Goal: Use online tool/utility: Utilize a website feature to perform a specific function

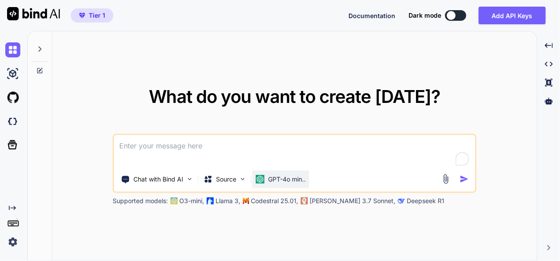
click at [285, 184] on div "GPT-4o min.." at bounding box center [280, 179] width 57 height 18
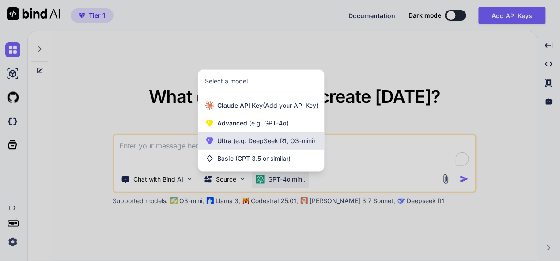
click at [277, 145] on div "Ultra (e.g. DeepSeek R1, O3-mini)" at bounding box center [261, 141] width 126 height 18
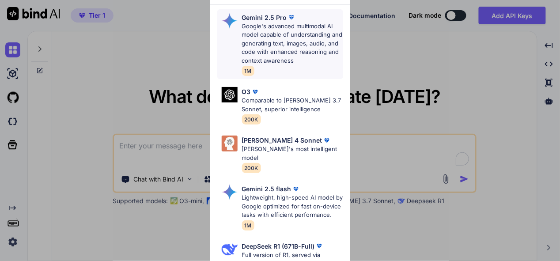
click at [267, 46] on p "Google's advanced multimodal AI model capable of understanding and generating t…" at bounding box center [292, 43] width 101 height 43
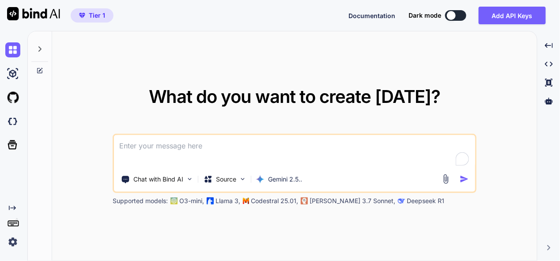
click at [222, 150] on textarea at bounding box center [294, 151] width 361 height 33
paste textarea "//--- index.html --- <!DOCTYPE html> <html lang="en"> <head> <meta charset="UTF…"
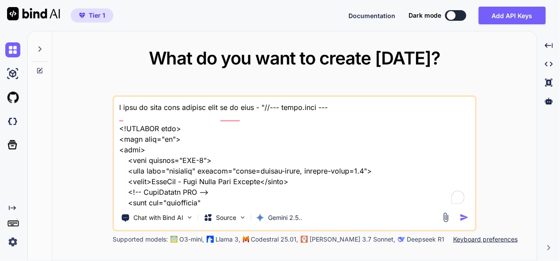
scroll to position [12213, 0]
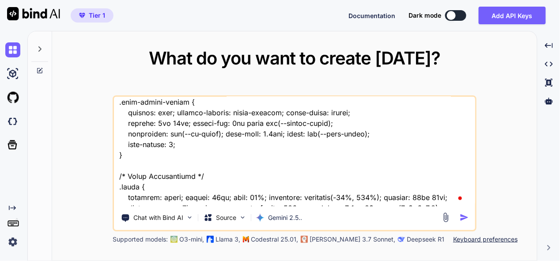
click at [159, 205] on textarea at bounding box center [294, 152] width 361 height 110
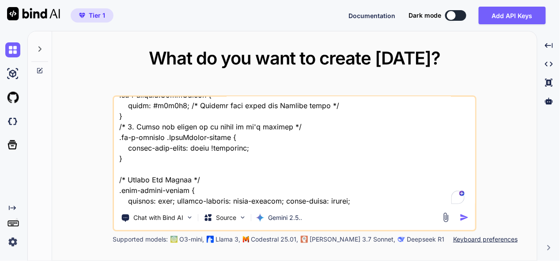
scroll to position [12214, 0]
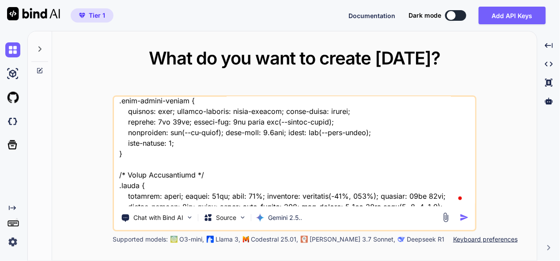
paste textarea "//--- index.html --- <!DOCTYPE html> <html lang="en"> <head> <meta charset="UTF…"
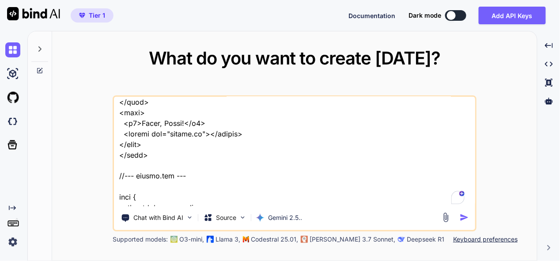
click at [247, 200] on textarea at bounding box center [294, 152] width 361 height 110
paste textarea "here is html code "<!DOCTYPE html> <html lang="en"> <head> <meta charset="UTF-8…"
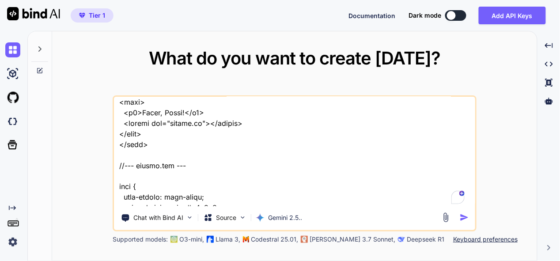
scroll to position [12743, 0]
click at [267, 200] on textarea at bounding box center [294, 152] width 361 height 110
click at [260, 198] on textarea at bounding box center [294, 152] width 361 height 110
type textarea "i want to make some changes this is my tool - "//--- index.html --- <!DOCTYPE h…"
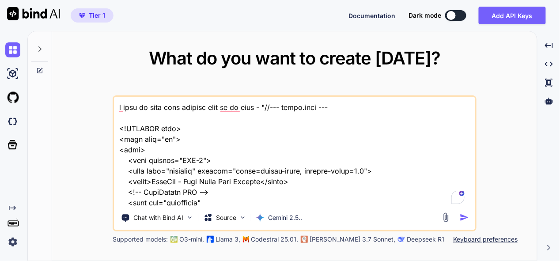
scroll to position [12743, 0]
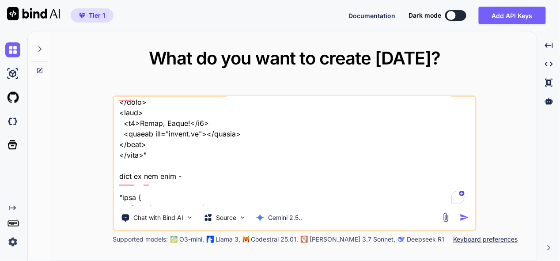
type textarea "l ipsu do sita cons adipisc elit se do eius - "//--- tempo.inci --- <!UTLABOR e…"
type textarea "x"
type textarea "l ipsu do sita cons adipisc elit se do eius - "//--- tempo.inci --- <!UTLABOR e…"
type textarea "x"
type textarea "l ipsu do sita cons adipisc elit se do eius - "//--- tempo.inci --- <!UTLABOR e…"
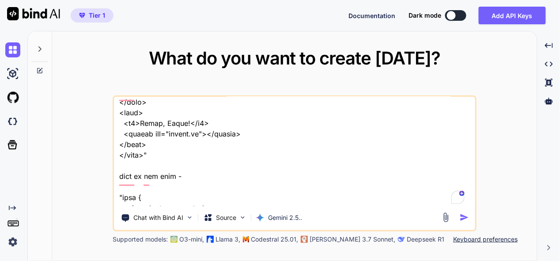
type textarea "x"
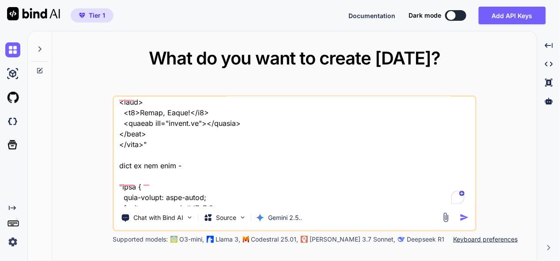
type textarea "l ipsu do sita cons adipisc elit se do eius - "//--- tempo.inci --- <!UTLABOR e…"
type textarea "x"
type textarea "l ipsu do sita cons adipisc elit se do eius - "//--- tempo.inci --- <!UTLABOR e…"
type textarea "x"
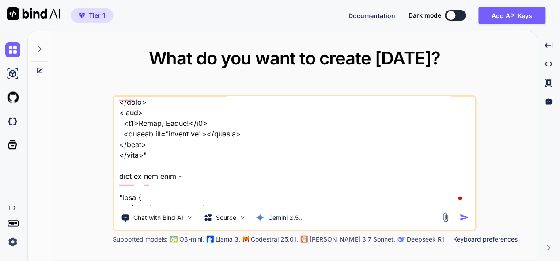
type textarea "l ipsu do sita cons adipisc elit se do eius - "//--- tempo.inci --- <!UTLABOR e…"
type textarea "x"
type textarea "l ipsu do sita cons adipisc elit se do eius - "//--- tempo.inci --- <!UTLABOR e…"
type textarea "x"
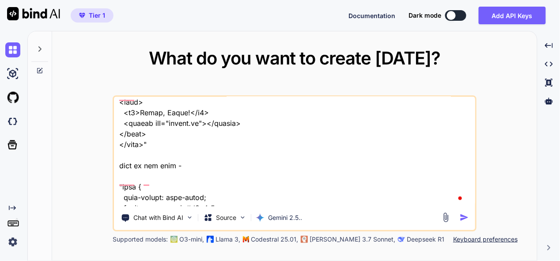
type textarea "l ipsu do sita cons adipisc elit se do eius - "//--- tempo.inci --- <!UTLABOR e…"
type textarea "x"
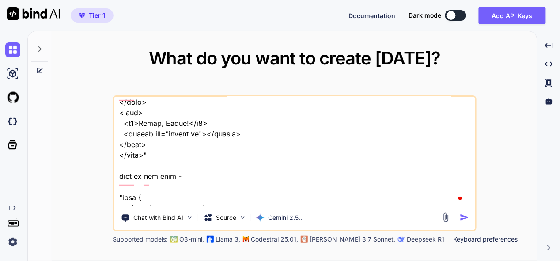
type textarea "l ipsu do sita cons adipisc elit se do eius - "//--- tempo.inci --- <!UTLABOR e…"
type textarea "x"
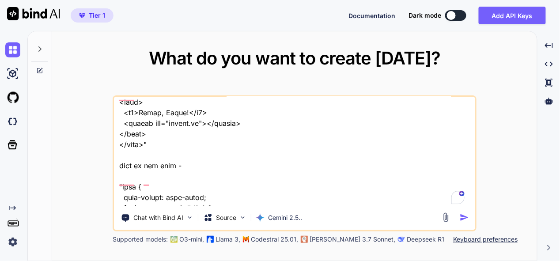
type textarea "l ipsu do sita cons adipisc elit se do eius - "//--- tempo.inci --- <!UTLABOR e…"
type textarea "x"
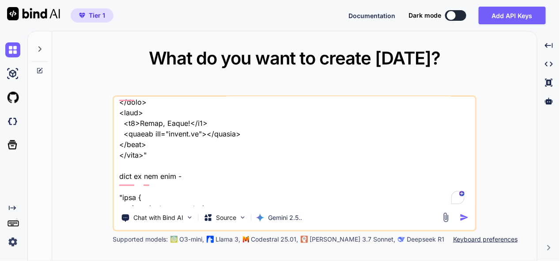
type textarea "l ipsu do sita cons adipisc elit se do eius - "//--- tempo.inci --- <!UTLABOR e…"
type textarea "x"
type textarea "l ipsu do sita cons adipisc elit se do eius - "//--- tempo.inci --- <!UTLABOR e…"
type textarea "x"
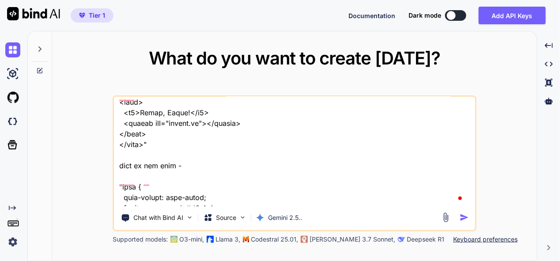
type textarea "l ipsu do sita cons adipisc elit se do eius - "//--- tempo.inci --- <!UTLABOR e…"
type textarea "x"
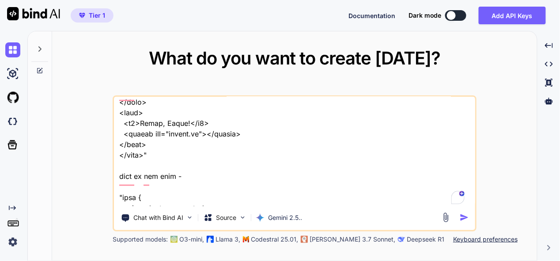
type textarea "l ipsu do sita cons adipisc elit se do eius - "//--- tempo.inci --- <!UTLABOR e…"
type textarea "x"
type textarea "l ipsu do sita cons adipisc elit se do eius - "//--- tempo.inci --- <!UTLABOR e…"
type textarea "x"
type textarea "l ipsu do sita cons adipisc elit se do eius - "//--- tempo.inci --- <!UTLABOR e…"
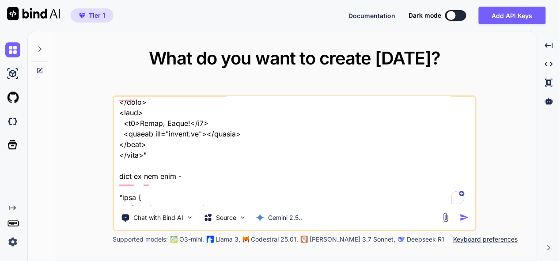
type textarea "x"
type textarea "l ipsu do sita cons adipisc elit se do eius - "//--- tempo.inci --- <!UTLABOR e…"
type textarea "x"
type textarea "l ipsu do sita cons adipisc elit se do eius - "//--- tempo.inci --- <!UTLABOR e…"
type textarea "x"
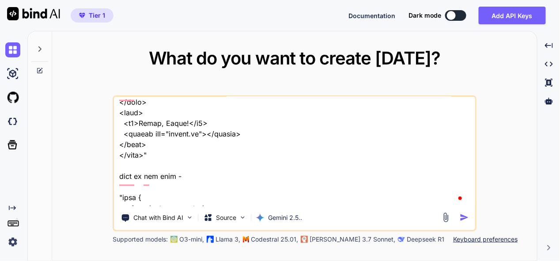
type textarea "l ipsu do sita cons adipisc elit se do eius - "//--- tempo.inci --- <!UTLABOR e…"
type textarea "x"
type textarea "l ipsu do sita cons adipisc elit se do eius - "//--- tempo.inci --- <!UTLABOR e…"
type textarea "x"
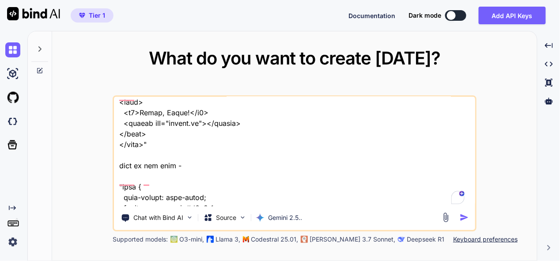
click at [379, 203] on textarea at bounding box center [294, 152] width 361 height 110
type textarea "l ipsu do sita cons adipisc elit se do eius - "//--- tempo.inci --- <!UTLABOR e…"
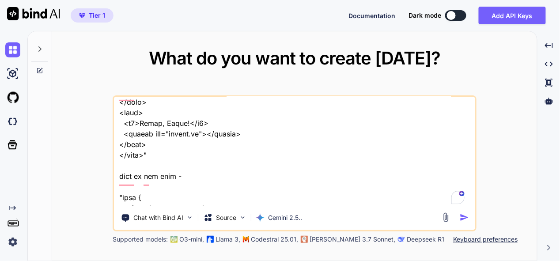
type textarea "x"
type textarea "l ipsu do sita cons adipisc elit se do eius - "//--- tempo.inci --- <!UTLABOR e…"
type textarea "x"
type textarea "l ipsu do sita cons adipisc elit se do eius - "//--- tempo.inci --- <!UTLABOR e…"
type textarea "x"
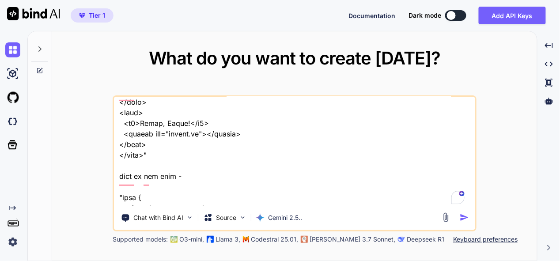
click at [366, 203] on textarea at bounding box center [294, 152] width 361 height 110
type textarea "l ipsu do sita cons adipisc elit se do eius - "//--- tempo.inci --- <!UTLABOR e…"
type textarea "x"
type textarea "l ipsu do sita cons adipisc elit se do eius - "//--- tempo.inci --- <!UTLABOR e…"
type textarea "x"
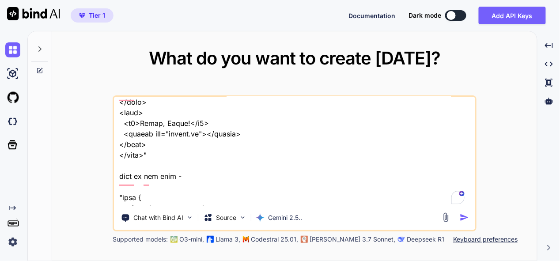
type textarea "l ipsu do sita cons adipisc elit se do eius - "//--- tempo.inci --- <!UTLABOR e…"
type textarea "x"
type textarea "l ipsu do sita cons adipisc elit se do eius - "//--- tempo.inci --- <!UTLABOR e…"
type textarea "x"
type textarea "l ipsu do sita cons adipisc elit se do eius - "//--- tempo.inci --- <!UTLABOR e…"
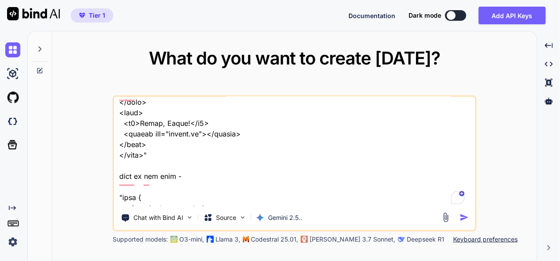
type textarea "x"
type textarea "l ipsu do sita cons adipisc elit se do eius - "//--- tempo.inci --- <!UTLABOR e…"
type textarea "x"
click at [342, 200] on textarea at bounding box center [294, 152] width 361 height 110
type textarea "l ipsu do sita cons adipisc elit se do eius - "//--- tempo.inci --- <!UTLABOR e…"
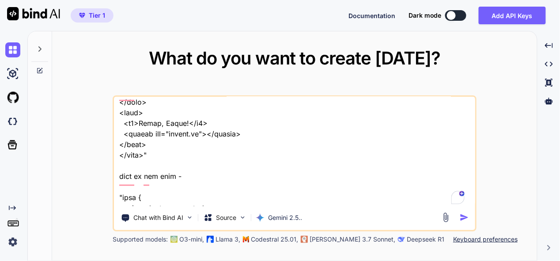
type textarea "x"
type textarea "l ipsu do sita cons adipisc elit se do eius - "//--- tempo.inci --- <!UTLABOR e…"
type textarea "x"
click at [419, 199] on textarea at bounding box center [294, 152] width 361 height 110
type textarea "l ipsu do sita cons adipisc elit se do eius - "//--- tempo.inci --- <!UTLABOR e…"
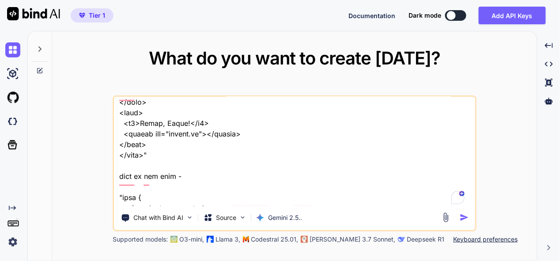
type textarea "x"
type textarea "l ipsu do sita cons adipisc elit se do eius - "//--- tempo.inci --- <!UTLABOR e…"
type textarea "x"
type textarea "l ipsu do sita cons adipisc elit se do eius - "//--- tempo.inci --- <!UTLABOR e…"
type textarea "x"
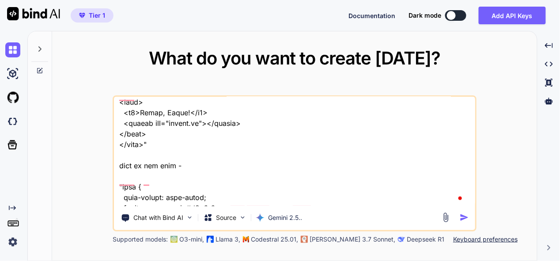
type textarea "l ipsu do sita cons adipisc elit se do eius - "//--- tempo.inci --- <!UTLABOR e…"
type textarea "x"
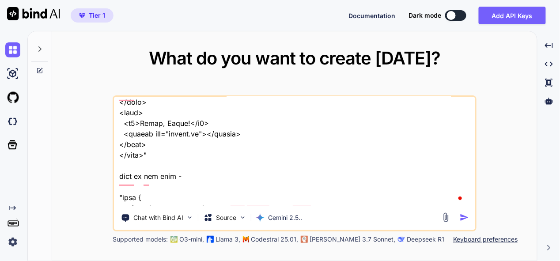
type textarea "l ipsu do sita cons adipisc elit se do eius - "//--- tempo.inci --- <!UTLABOR e…"
type textarea "x"
type textarea "l ipsu do sita cons adipisc elit se do eius - "//--- tempo.inci --- <!UTLABOR e…"
type textarea "x"
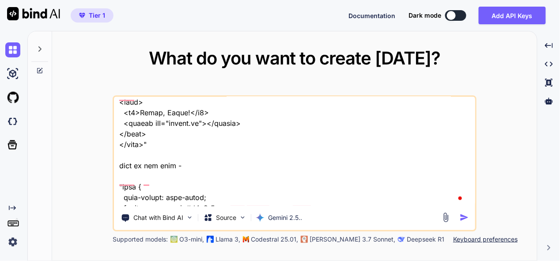
type textarea "l ipsu do sita cons adipisc elit se do eius - "//--- tempo.inci --- <!UTLABOR e…"
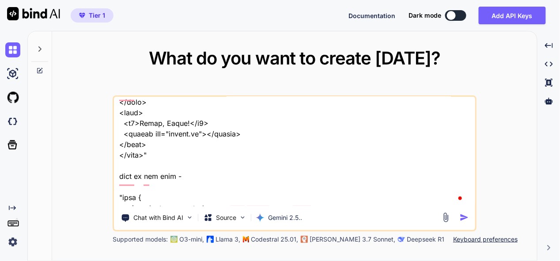
type textarea "x"
type textarea "l ipsu do sita cons adipisc elit se do eius - "//--- tempo.inci --- <!UTLABOR e…"
type textarea "x"
type textarea "l ipsu do sita cons adipisc elit se do eius - "//--- tempo.inci --- <!UTLABOR e…"
type textarea "x"
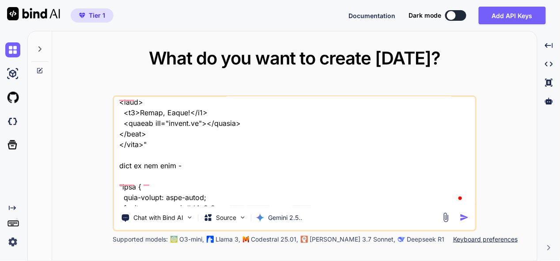
type textarea "l ipsu do sita cons adipisc elit se do eius - "//--- tempo.inci --- <!UTLABOR e…"
type textarea "x"
type textarea "l ipsu do sita cons adipisc elit se do eius - "//--- tempo.inci --- <!UTLABOR e…"
type textarea "x"
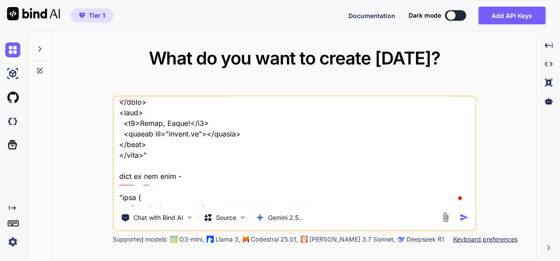
type textarea "l ipsu do sita cons adipisc elit se do eius - "//--- tempo.inci --- <!UTLABOR e…"
type textarea "x"
type textarea "l ipsu do sita cons adipisc elit se do eius - "//--- tempo.inci --- <!UTLABOR e…"
type textarea "x"
type textarea "l ipsu do sita cons adipisc elit se do eius - "//--- tempo.inci --- <!UTLABOR e…"
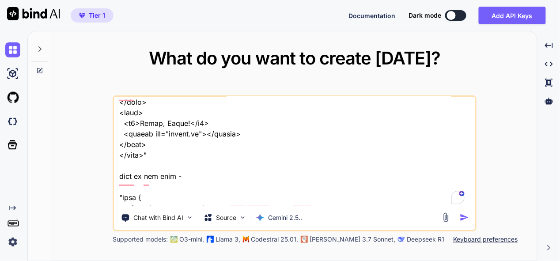
type textarea "x"
type textarea "l ipsu do sita cons adipisc elit se do eius - "//--- tempo.inci --- <!UTLABOR e…"
type textarea "x"
type textarea "l ipsu do sita cons adipisc elit se do eius - "//--- tempo.inci --- <!UTLABOR e…"
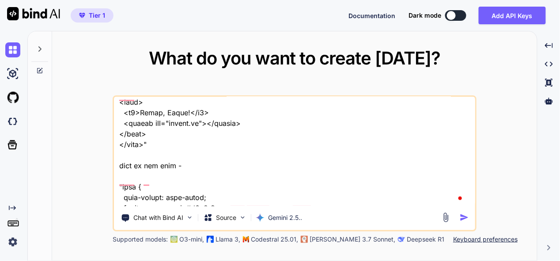
type textarea "x"
type textarea "l ipsu do sita cons adipisc elit se do eius - "//--- tempo.inci --- <!UTLABOR e…"
type textarea "x"
type textarea "l ipsu do sita cons adipisc elit se do eius - "//--- tempo.inci --- <!UTLABOR e…"
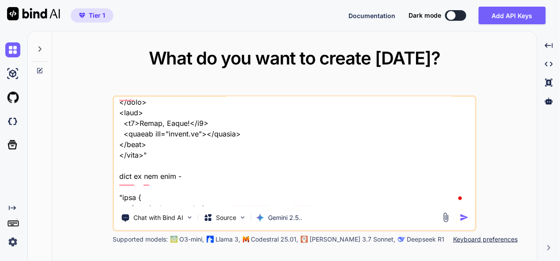
type textarea "x"
type textarea "l ipsu do sita cons adipisc elit se do eius - "//--- tempo.inci --- <!UTLABOR e…"
type textarea "x"
type textarea "l ipsu do sita cons adipisc elit se do eius - "//--- tempo.inci --- <!UTLABOR e…"
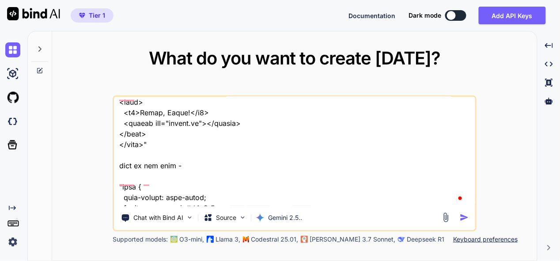
type textarea "x"
type textarea "l ipsu do sita cons adipisc elit se do eius - "//--- tempo.inci --- <!UTLABOR e…"
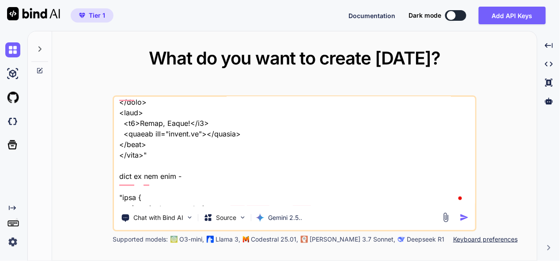
type textarea "x"
type textarea "l ipsu do sita cons adipisc elit se do eius - "//--- tempo.inci --- <!UTLABOR e…"
type textarea "x"
type textarea "l ipsu do sita cons adipisc elit se do eius - "//--- tempo.inci --- <!UTLABOR e…"
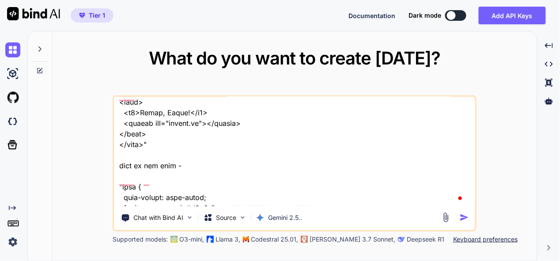
type textarea "x"
type textarea "l ipsu do sita cons adipisc elit se do eius - "//--- tempo.inci --- <!UTLABOR e…"
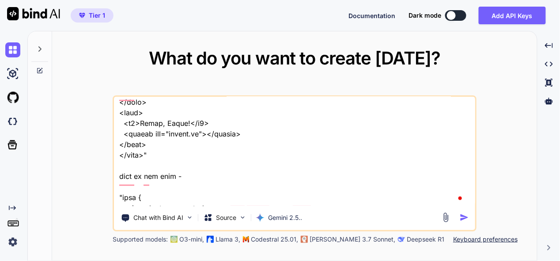
type textarea "x"
type textarea "l ipsu do sita cons adipisc elit se do eius - "//--- tempo.inci --- <!UTLABOR e…"
type textarea "x"
type textarea "l ipsu do sita cons adipisc elit se do eius - "//--- tempo.inci --- <!UTLABOR e…"
type textarea "x"
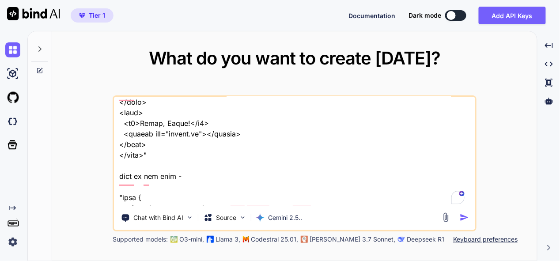
type textarea "l ipsu do sita cons adipisc elit se do eius - "//--- tempo.inci --- <!UTLABOR e…"
type textarea "x"
type textarea "l ipsu do sita cons adipisc elit se do eius - "//--- tempo.inci --- <!UTLABOR e…"
type textarea "x"
type textarea "l ipsu do sita cons adipisc elit se do eius - "//--- tempo.inci --- <!UTLABOR e…"
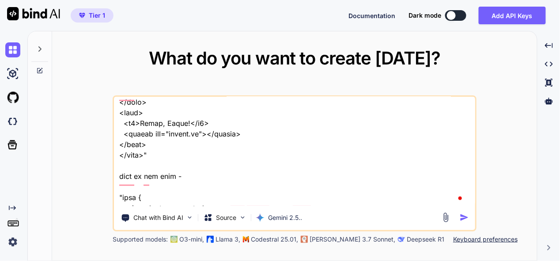
type textarea "x"
type textarea "l ipsu do sita cons adipisc elit se do eius - "//--- tempo.inci --- <!UTLABOR e…"
type textarea "x"
type textarea "l ipsu do sita cons adipisc elit se do eius - "//--- tempo.inci --- <!UTLABOR e…"
type textarea "x"
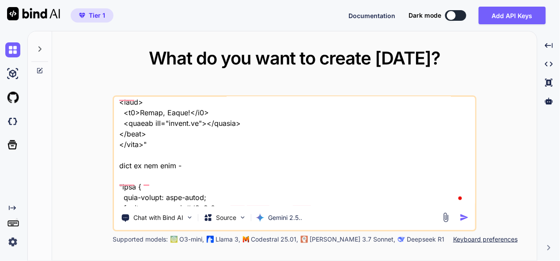
type textarea "l ipsu do sita cons adipisc elit se do eius - "//--- tempo.inci --- <!UTLABOR e…"
type textarea "x"
type textarea "l ipsu do sita cons adipisc elit se do eius - "//--- tempo.inci --- <!UTLABOR e…"
type textarea "x"
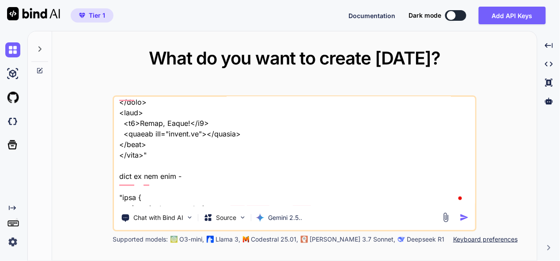
type textarea "l ipsu do sita cons adipisc elit se do eius - "//--- tempo.inci --- <!UTLABOR e…"
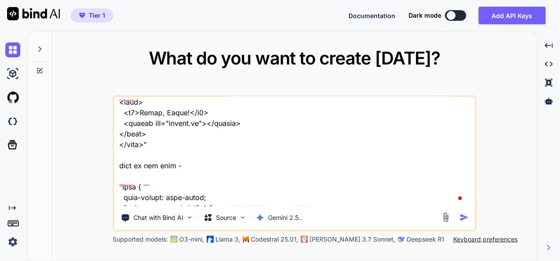
type textarea "x"
type textarea "l ipsu do sita cons adipisc elit se do eius - "//--- tempo.inci --- <!UTLABOR e…"
type textarea "x"
type textarea "l ipsu do sita cons adipisc elit se do eius - "//--- tempo.inci --- <!UTLABOR e…"
type textarea "x"
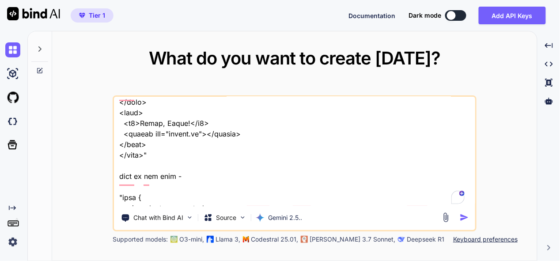
type textarea "l ipsu do sita cons adipisc elit se do eius - "//--- tempo.inci --- <!UTLABOR e…"
type textarea "x"
type textarea "l ipsu do sita cons adipisc elit se do eius - "//--- tempo.inci --- <!UTLABOR e…"
type textarea "x"
type textarea "l ipsu do sita cons adipisc elit se do eius - "//--- tempo.inci --- <!UTLABOR e…"
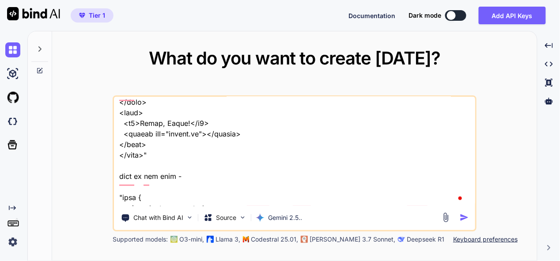
type textarea "x"
type textarea "l ipsu do sita cons adipisc elit se do eius - "//--- tempo.inci --- <!UTLABOR e…"
type textarea "x"
type textarea "l ipsu do sita cons adipisc elit se do eius - "//--- tempo.inci --- <!UTLABOR e…"
type textarea "x"
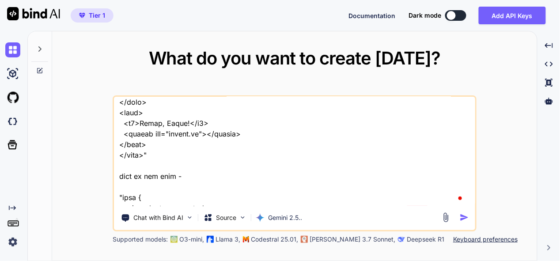
type textarea "l ipsu do sita cons adipisc elit se do eius - "//--- tempo.inci --- <!UTLABOR e…"
type textarea "x"
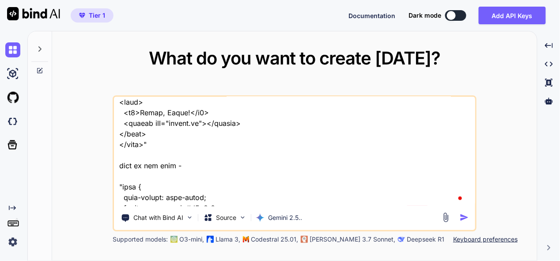
type textarea "l ipsu do sita cons adipisc elit se do eius - "//--- tempo.inci --- <!UTLABOR e…"
type textarea "x"
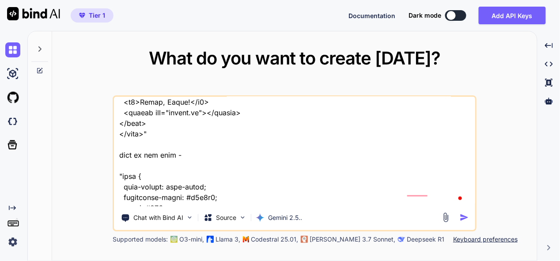
type textarea "l ipsu do sita cons adipisc elit se do eius - "//--- tempo.inci --- <!UTLABOR e…"
type textarea "x"
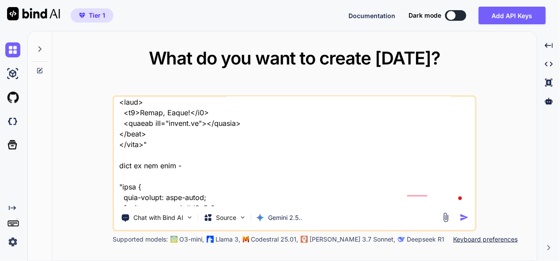
type textarea "l ipsu do sita cons adipisc elit se do eius - "//--- tempo.inci --- <!UTLABOR e…"
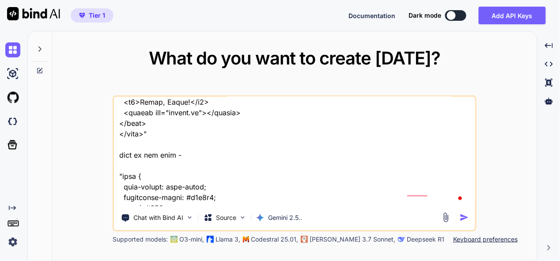
type textarea "x"
type textarea "l ipsu do sita cons adipisc elit se do eius - "//--- tempo.inci --- <!UTLABOR e…"
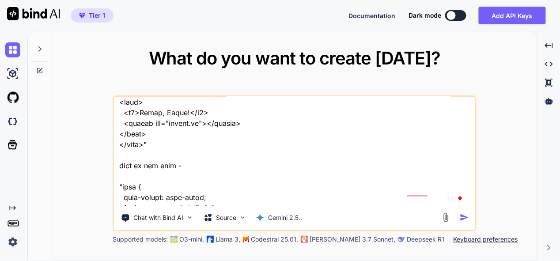
type textarea "x"
drag, startPoint x: 438, startPoint y: 191, endPoint x: 529, endPoint y: 194, distance: 90.6
click at [438, 190] on textarea at bounding box center [294, 152] width 361 height 110
type textarea "l ipsu do sita cons adipisc elit se do eius - "//--- tempo.inci --- <!UTLABOR e…"
type textarea "x"
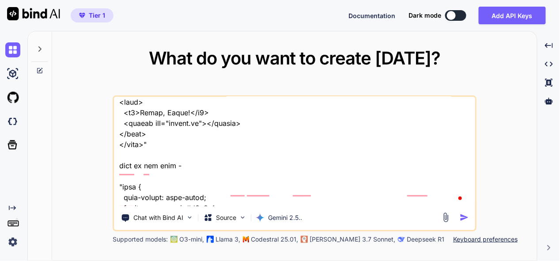
click at [164, 198] on textarea at bounding box center [294, 152] width 361 height 110
type textarea "l ipsu do sita cons adipisc elit se do eius - "//--- tempo.inci --- <!UTLABOR e…"
type textarea "x"
type textarea "l ipsu do sita cons adipisc elit se do eius - "//--- tempo.inci --- <!UTLABOR e…"
type textarea "x"
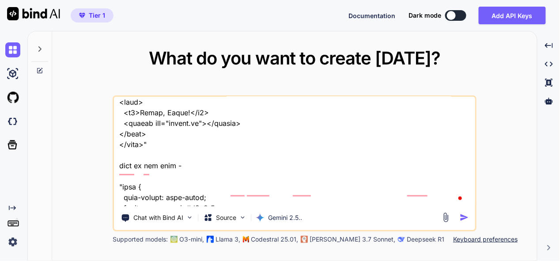
type textarea "l ipsu do sita cons adipisc elit se do eius - "//--- tempo.inci --- <!UTLABOR e…"
type textarea "x"
type textarea "l ipsu do sita cons adipisc elit se do eius - "//--- tempo.inci --- <!UTLABOR e…"
type textarea "x"
type textarea "l ipsu do sita cons adipisc elit se do eius - "//--- tempo.inci --- <!UTLABOR e…"
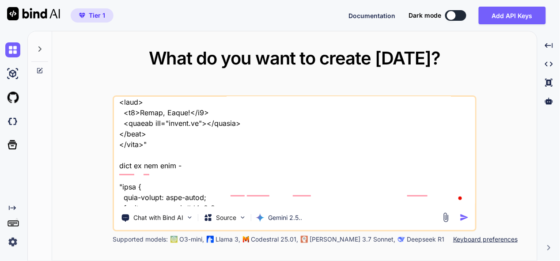
type textarea "x"
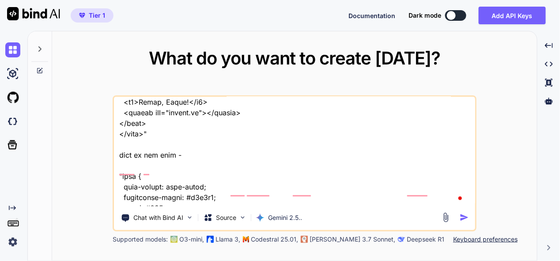
type textarea "l ipsu do sita cons adipisc elit se do eius - "//--- tempo.inci --- <!UTLABOR e…"
type textarea "x"
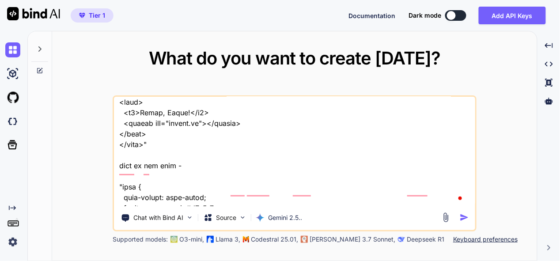
type textarea "l ipsu do sita cons adipisc elit se do eius - "//--- tempo.inci --- <!UTLABOR e…"
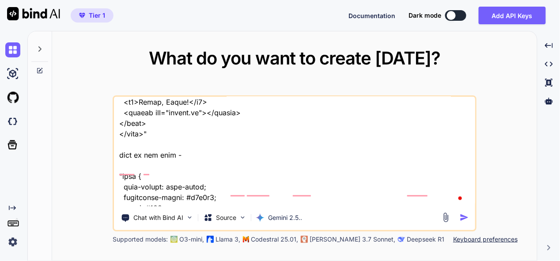
type textarea "x"
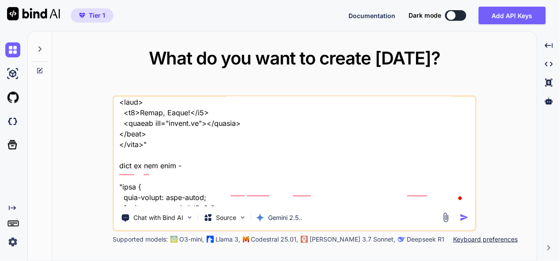
type textarea "l ipsu do sita cons adipisc elit se do eius - "//--- tempo.inci --- <!UTLABOR e…"
type textarea "x"
type textarea "l ipsu do sita cons adipisc elit se do eius - "//--- tempo.inci --- <!UTLABOR e…"
type textarea "x"
type textarea "l ipsu do sita cons adipisc elit se do eius - "//--- tempo.inci --- <!UTLABOR e…"
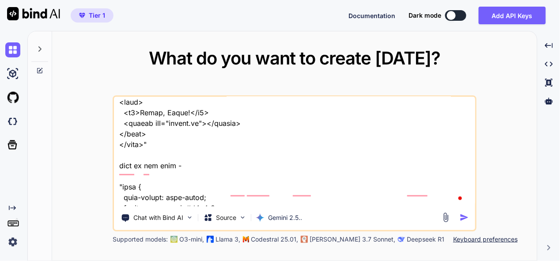
type textarea "x"
type textarea "l ipsu do sita cons adipisc elit se do eius - "//--- tempo.inci --- <!UTLABOR e…"
type textarea "x"
type textarea "l ipsu do sita cons adipisc elit se do eius - "//--- tempo.inci --- <!UTLABOR e…"
type textarea "x"
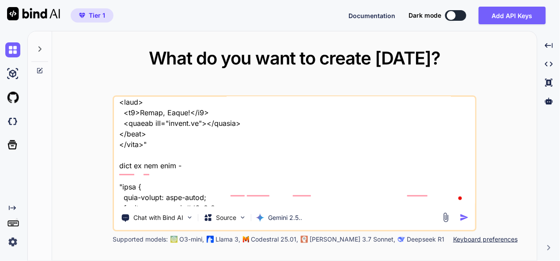
type textarea "l ipsu do sita cons adipisc elit se do eius - "//--- tempo.inci --- <!UTLABOR e…"
type textarea "x"
type textarea "l ipsu do sita cons adipisc elit se do eius - "//--- tempo.inci --- <!UTLABOR e…"
type textarea "x"
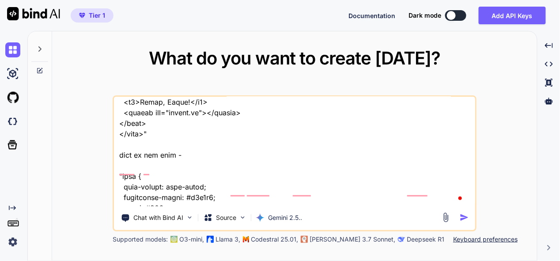
type textarea "l ipsu do sita cons adipisc elit se do eius - "//--- tempo.inci --- <!UTLABOR e…"
type textarea "x"
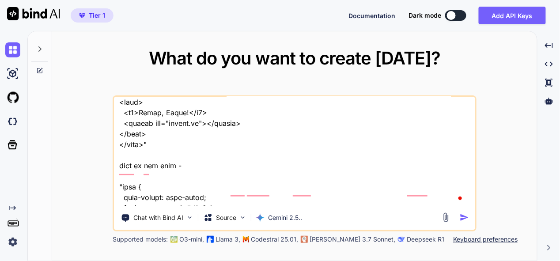
type textarea "l ipsu do sita cons adipisc elit se do eius - "//--- tempo.inci --- <!UTLABOR e…"
type textarea "x"
click at [184, 202] on textarea at bounding box center [294, 152] width 361 height 110
type textarea "l ipsu do sita cons adipisc elit se do eius - "//--- tempo.inci --- <!UTLABOR e…"
type textarea "x"
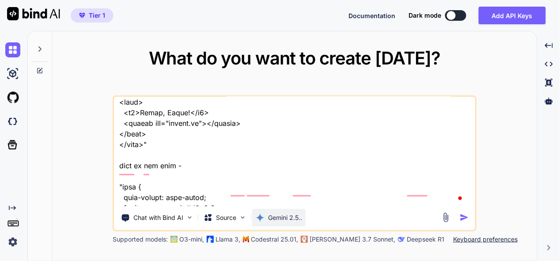
type textarea "l ipsu do sita cons adipisc elit se do eius - "//--- tempo.inci --- <!UTLABOR e…"
type textarea "x"
type textarea "l ipsu do sita cons adipisc elit se do eius - "//--- tempo.inci --- <!UTLABOR e…"
type textarea "x"
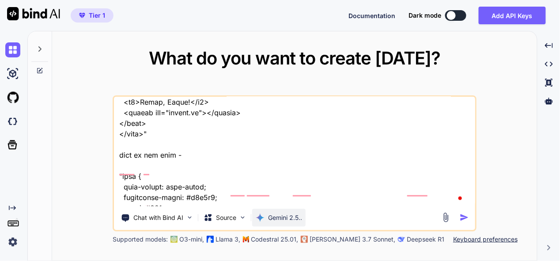
type textarea "l ipsu do sita cons adipisc elit se do eius - "//--- tempo.inci --- <!UTLABOR e…"
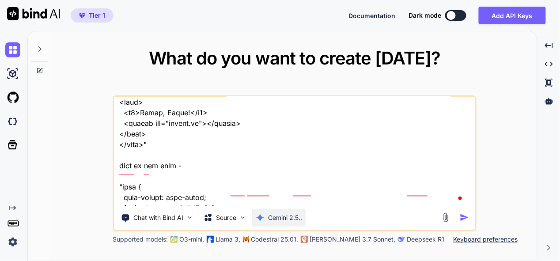
type textarea "x"
type textarea "l ipsu do sita cons adipisc elit se do eius - "//--- tempo.inci --- <!UTLABOR e…"
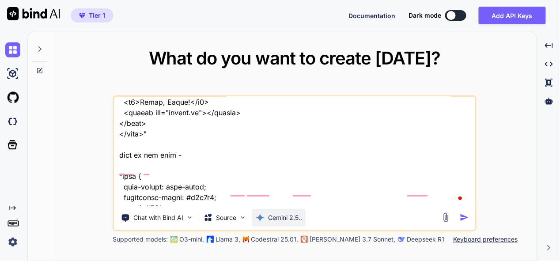
type textarea "x"
type textarea "l ipsu do sita cons adipisc elit se do eius - "//--- tempo.inci --- <!UTLABOR e…"
type textarea "x"
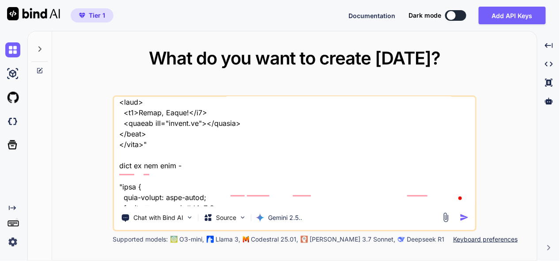
click at [241, 205] on div "Chat with Bind AI Source Gemini 2.5.." at bounding box center [295, 163] width 364 height 136
click at [241, 203] on textarea at bounding box center [294, 152] width 361 height 110
click at [465, 215] on img "button" at bounding box center [464, 217] width 9 height 9
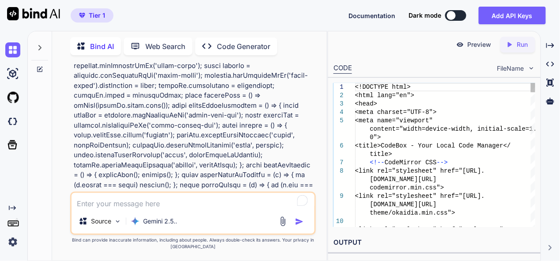
scroll to position [6499, 0]
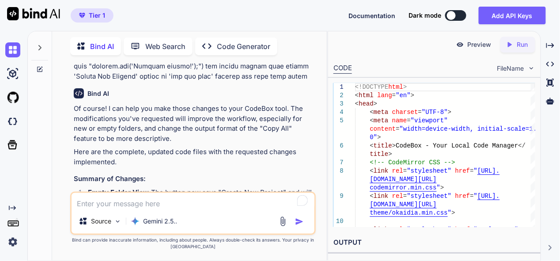
click at [554, 44] on icon at bounding box center [550, 45] width 8 height 5
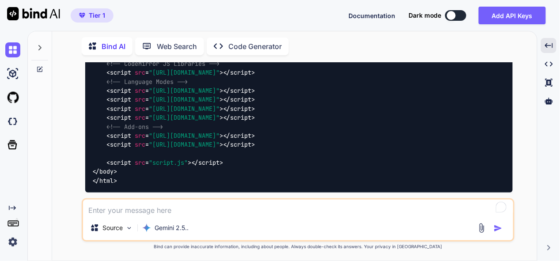
scroll to position [4903, 0]
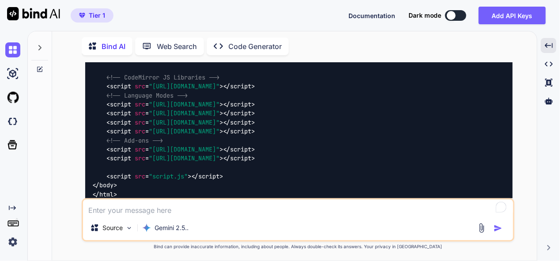
click at [492, 253] on img at bounding box center [490, 256] width 7 height 7
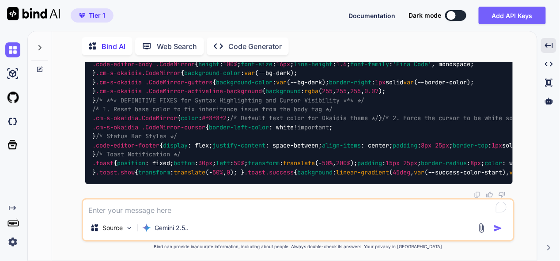
scroll to position [10643, 0]
click at [19, 48] on img at bounding box center [12, 49] width 15 height 15
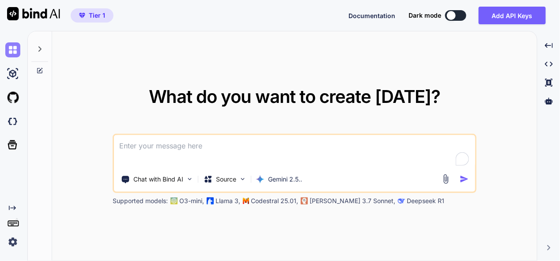
click at [7, 49] on img at bounding box center [12, 49] width 15 height 15
click at [220, 148] on textarea at bounding box center [294, 151] width 361 height 33
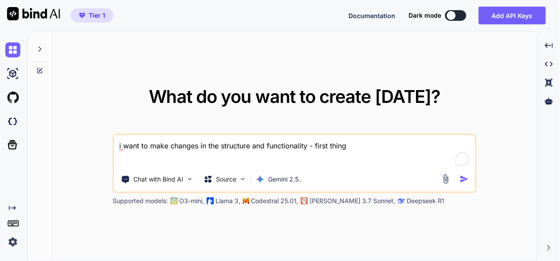
click at [268, 145] on textarea "i want to make changes in the structure and functionality - first thing" at bounding box center [294, 151] width 361 height 33
click at [265, 144] on textarea "i want to make changes in the structure and functionality - first thing" at bounding box center [294, 151] width 361 height 33
click at [399, 145] on textarea "i want to make changes in the structure and add functionality - first thing" at bounding box center [294, 151] width 361 height 33
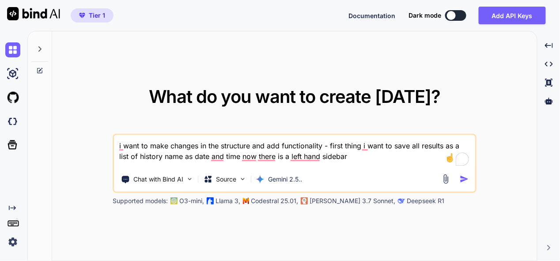
click at [370, 159] on textarea "i want to make changes in the structure and add functionality - first thing i w…" at bounding box center [294, 151] width 361 height 33
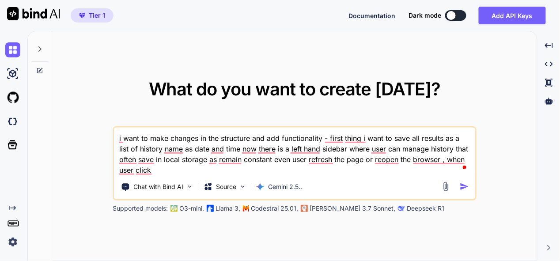
type textarea "i want to make changes in the structure and add functionality - first thing i w…"
type textarea "x"
type textarea "i want to make changes in the structure and add functionality - first thing i w…"
type textarea "x"
type textarea "i want to make changes in the structure and add functionality - first thing i w…"
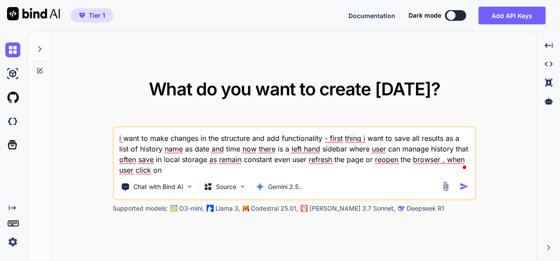
type textarea "x"
type textarea "i want to make changes in the structure and add functionality - first thing i w…"
type textarea "x"
type textarea "i want to make changes in the structure and add functionality - first thing i w…"
type textarea "x"
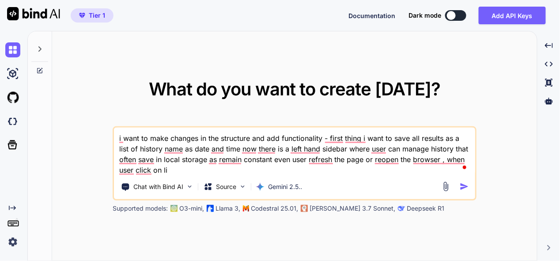
type textarea "i want to make changes in the structure and add functionality - first thing i w…"
type textarea "x"
type textarea "i want to make changes in the structure and add functionality - first thing i w…"
type textarea "x"
type textarea "i want to make changes in the structure and add functionality - first thing i w…"
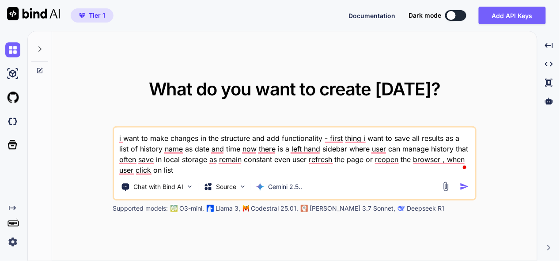
type textarea "x"
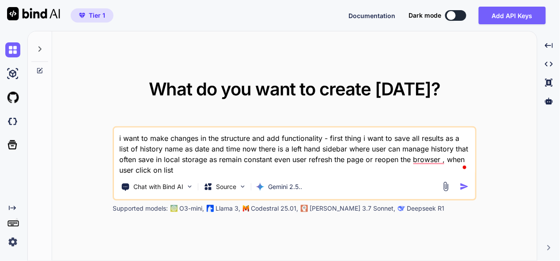
type textarea "i want to make changes in the structure and add functionality - first thing i w…"
type textarea "x"
type textarea "i want to make changes in the structure and add functionality - first thing i w…"
type textarea "x"
type textarea "i want to make changes in the structure and add functionality - first thing i w…"
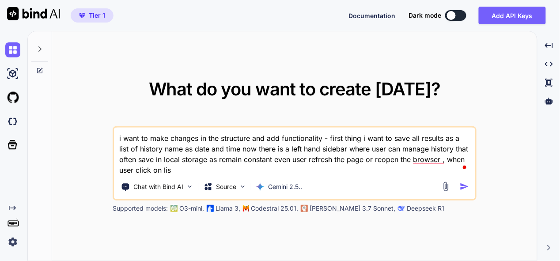
type textarea "x"
type textarea "i want to make changes in the structure and add functionality - first thing i w…"
type textarea "x"
type textarea "i want to make changes in the structure and add functionality - first thing i w…"
type textarea "x"
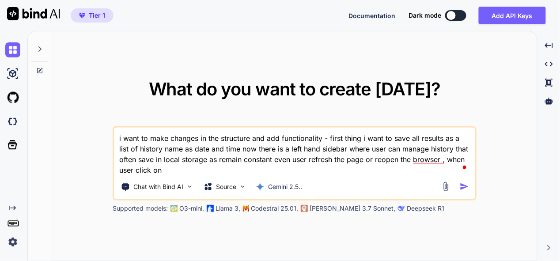
type textarea "i want to make changes in the structure and add functionality - first thing i w…"
type textarea "x"
type textarea "i want to make changes in the structure and add functionality - first thing i w…"
type textarea "x"
type textarea "i want to make changes in the structure and add functionality - first thing i w…"
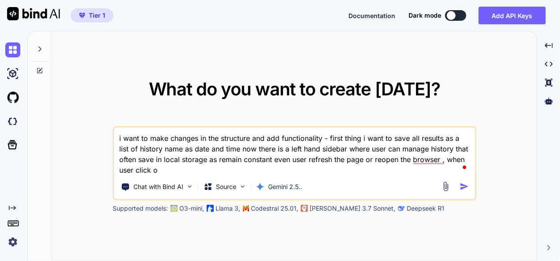
type textarea "x"
type textarea "i want to make changes in the structure and add functionality - first thing i w…"
type textarea "x"
type textarea "i want to make changes in the structure and add functionality - first thing i w…"
type textarea "x"
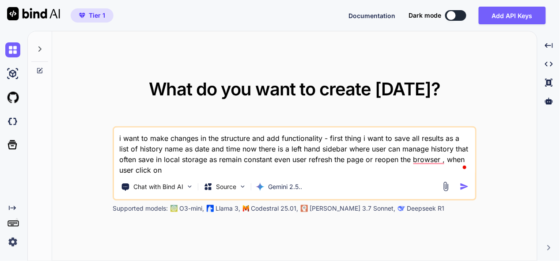
type textarea "i want to make changes in the structure and add functionality - first thing i w…"
type textarea "x"
type textarea "i want to make changes in the structure and add functionality - first thing i w…"
type textarea "x"
type textarea "i want to make changes in the structure and add functionality - first thing i w…"
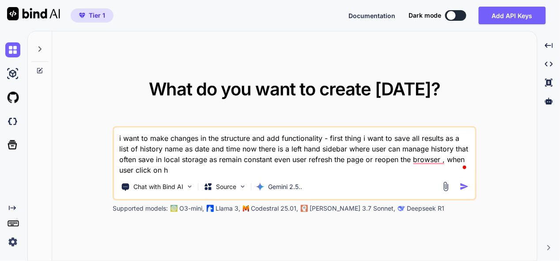
type textarea "x"
type textarea "i want to make changes in the structure and add functionality - first thing i w…"
type textarea "x"
type textarea "i want to make changes in the structure and add functionality - first thing i w…"
type textarea "x"
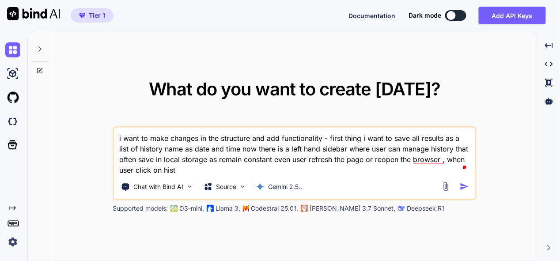
type textarea "i want to make changes in the structure and add functionality - first thing i w…"
type textarea "x"
type textarea "i want to make changes in the structure and add functionality - first thing i w…"
type textarea "x"
type textarea "i want to make changes in the structure and add functionality - first thing i w…"
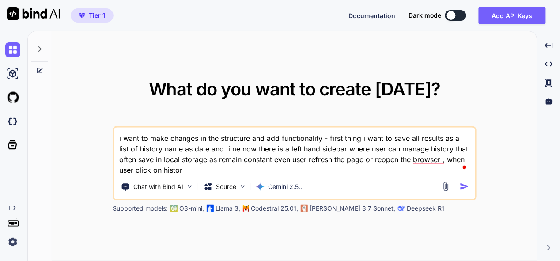
type textarea "x"
type textarea "i want to make changes in the structure and add functionality - first thing i w…"
type textarea "x"
type textarea "i want to make changes in the structure and add functionality - first thing i w…"
type textarea "x"
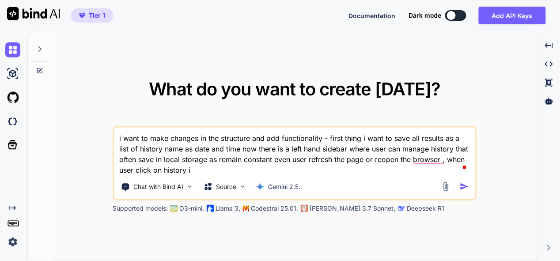
type textarea "i want to make changes in the structure and add functionality - first thing i w…"
type textarea "x"
type textarea "i want to make changes in the structure and add functionality - first thing i w…"
type textarea "x"
type textarea "i want to make changes in the structure and add functionality - first thing i w…"
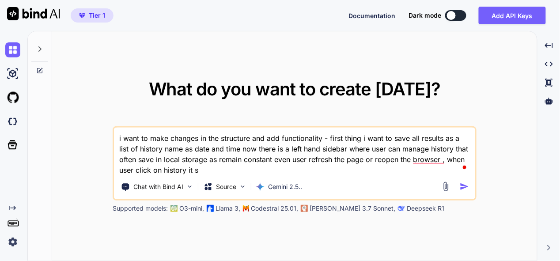
type textarea "x"
type textarea "i want to make changes in the structure and add functionality - first thing i w…"
type textarea "x"
type textarea "i want to make changes in the structure and add functionality - first thing i w…"
type textarea "x"
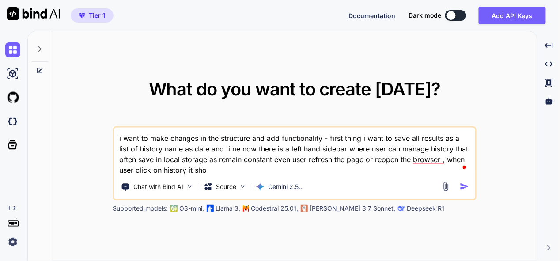
type textarea "i want to make changes in the structure and add functionality - first thing i w…"
type textarea "x"
type textarea "i want to make changes in the structure and add functionality - first thing i w…"
type textarea "x"
type textarea "i want to make changes in the structure and add functionality - first thing i w…"
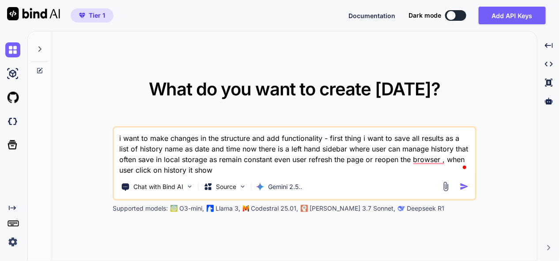
type textarea "x"
type textarea "i want to make changes in the structure and add functionality - first thing i w…"
type textarea "x"
type textarea "i want to make changes in the structure and add functionality - first thing i w…"
type textarea "x"
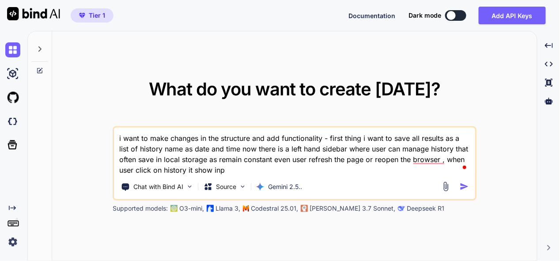
type textarea "i want to make changes in the structure and add functionality - first thing i w…"
type textarea "x"
type textarea "i want to make changes in the structure and add functionality - first thing i w…"
type textarea "x"
type textarea "i want to make changes in the structure and add functionality - first thing i w…"
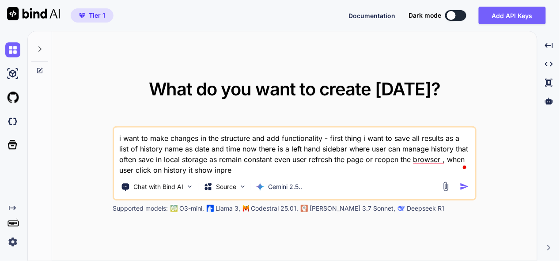
type textarea "x"
type textarea "i want to make changes in the structure and add functionality - first thing i w…"
type textarea "x"
type textarea "i want to make changes in the structure and add functionality - first thing i w…"
type textarea "x"
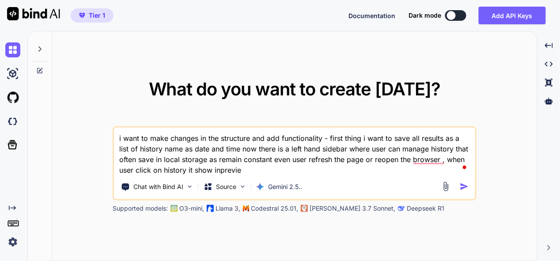
type textarea "i want to make changes in the structure and add functionality - first thing i w…"
type textarea "x"
type textarea "i want to make changes in the structure and add functionality - first thing i w…"
type textarea "x"
type textarea "i want to make changes in the structure and add functionality - first thing i w…"
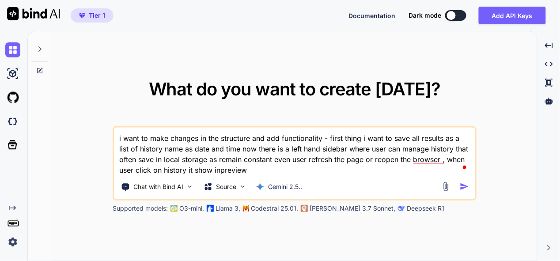
type textarea "x"
type textarea "i want to make changes in the structure and add functionality - first thing i w…"
type textarea "x"
type textarea "i want to make changes in the structure and add functionality - first thing i w…"
type textarea "x"
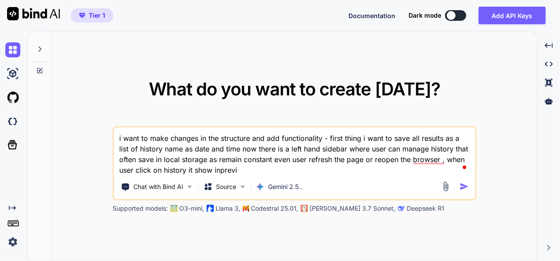
type textarea "i want to make changes in the structure and add functionality - first thing i w…"
type textarea "x"
type textarea "i want to make changes in the structure and add functionality - first thing i w…"
type textarea "x"
type textarea "i want to make changes in the structure and add functionality - first thing i w…"
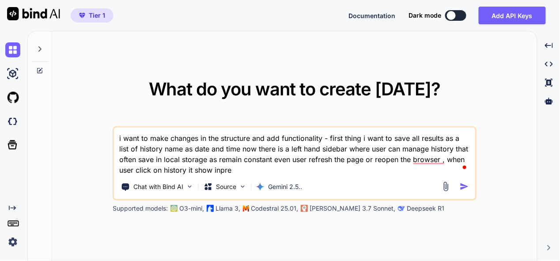
type textarea "x"
type textarea "i want to make changes in the structure and add functionality - first thing i w…"
type textarea "x"
type textarea "i want to make changes in the structure and add functionality - first thing i w…"
type textarea "x"
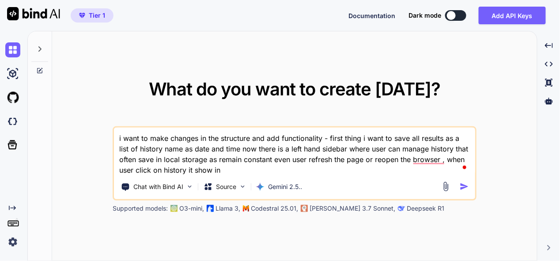
type textarea "i want to make changes in the structure and add functionality - first thing i w…"
type textarea "x"
type textarea "i want to make changes in the structure and add functionality - first thing i w…"
type textarea "x"
type textarea "i want to make changes in the structure and add functionality - first thing i w…"
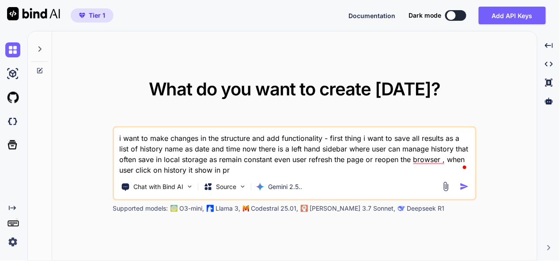
type textarea "x"
type textarea "i want to make changes in the structure and add functionality - first thing i w…"
type textarea "x"
type textarea "i want to make changes in the structure and add functionality - first thing i w…"
type textarea "x"
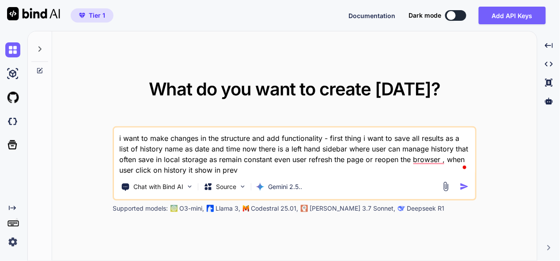
type textarea "i want to make changes in the structure and add functionality - first thing i w…"
type textarea "x"
type textarea "i want to make changes in the structure and add functionality - first thing i w…"
type textarea "x"
type textarea "i want to make changes in the structure and add functionality - first thing i w…"
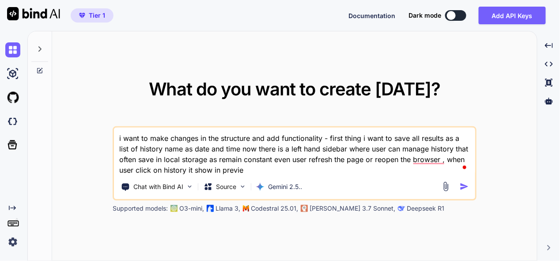
type textarea "x"
type textarea "i want to make changes in the structure and add functionality - first thing i w…"
type textarea "x"
type textarea "i want to make changes in the structure and add functionality - first thing i w…"
type textarea "x"
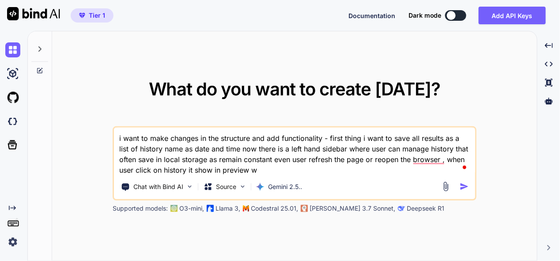
type textarea "i want to make changes in the structure and add functionality - first thing i w…"
type textarea "x"
type textarea "i want to make changes in the structure and add functionality - first thing i w…"
type textarea "x"
type textarea "i want to make changes in the structure and add functionality - first thing i w…"
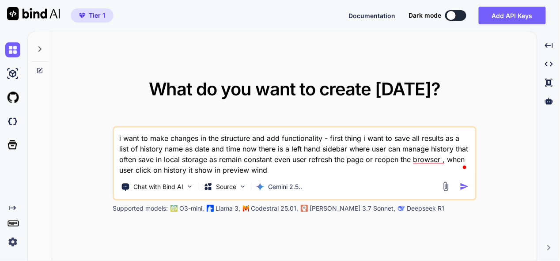
type textarea "x"
type textarea "i want to make changes in the structure and add functionality - first thing i w…"
type textarea "x"
type textarea "i want to make changes in the structure and add functionality - first thing i w…"
type textarea "x"
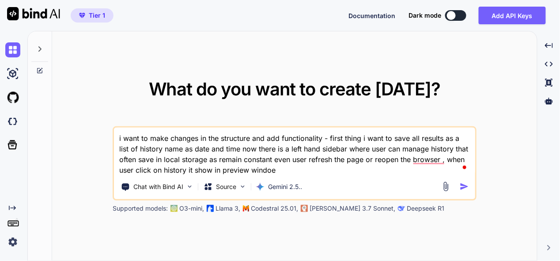
type textarea "i want to make changes in the structure and add functionality - first thing i w…"
type textarea "x"
type textarea "i want to make changes in the structure and add functionality - first thing i w…"
type textarea "x"
type textarea "i want to make changes in the structure and add functionality - first thing i w…"
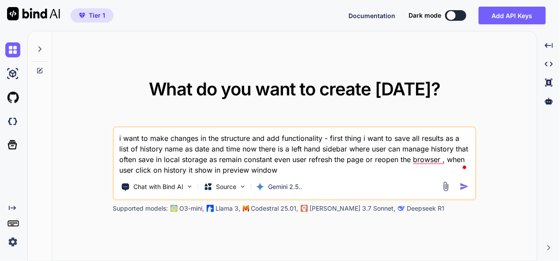
type textarea "x"
type textarea "i want to make changes in the structure and add functionality - first thing i w…"
type textarea "x"
type textarea "i want to make changes in the structure and add functionality - first thing i w…"
type textarea "x"
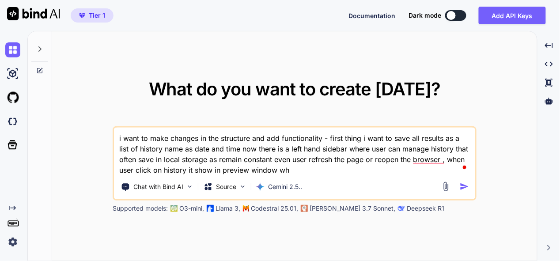
type textarea "i want to make changes in the structure and add functionality - first thing i w…"
type textarea "x"
type textarea "i want to make changes in the structure and add functionality - first thing i w…"
type textarea "x"
type textarea "i want to make changes in the structure and add functionality - first thing i w…"
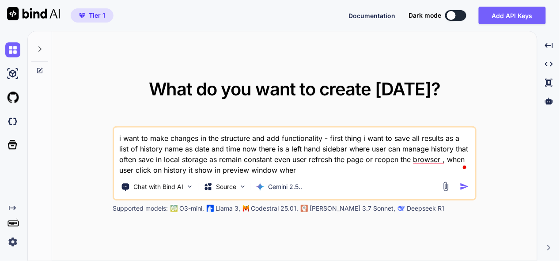
type textarea "x"
type textarea "i want to make changes in the structure and add functionality - first thing i w…"
type textarea "x"
type textarea "i want to make changes in the structure and add functionality - first thing i w…"
type textarea "x"
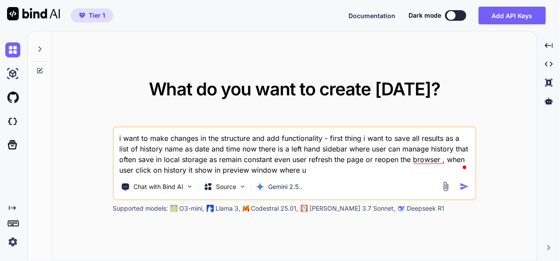
type textarea "i want to make changes in the structure and add functionality - first thing i w…"
type textarea "x"
type textarea "i want to make changes in the structure and add functionality - first thing i w…"
type textarea "x"
type textarea "i want to make changes in the structure and add functionality - first thing i w…"
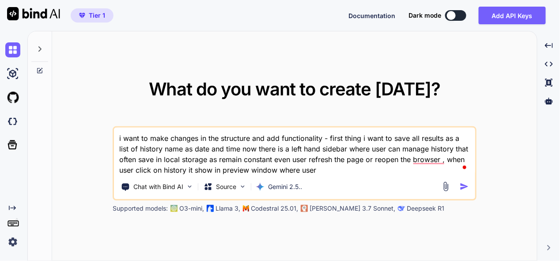
type textarea "x"
type textarea "i want to make changes in the structure and add functionality - first thing i w…"
type textarea "x"
type textarea "i want to make changes in the structure and add functionality - first thing i w…"
type textarea "x"
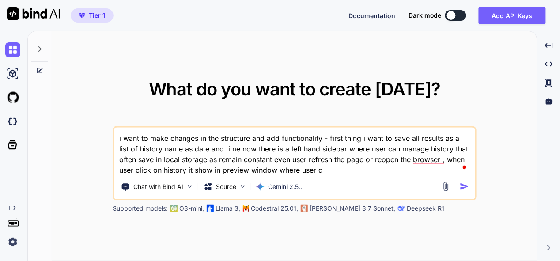
type textarea "i want to make changes in the structure and add functionality - first thing i w…"
type textarea "x"
type textarea "i want to make changes in the structure and add functionality - first thing i w…"
type textarea "x"
type textarea "i want to make changes in the structure and add functionality - first thing i w…"
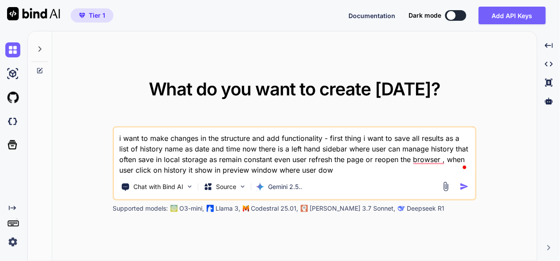
type textarea "x"
type textarea "i want to make changes in the structure and add functionality - first thing i w…"
type textarea "x"
type textarea "i want to make changes in the structure and add functionality - first thing i w…"
type textarea "x"
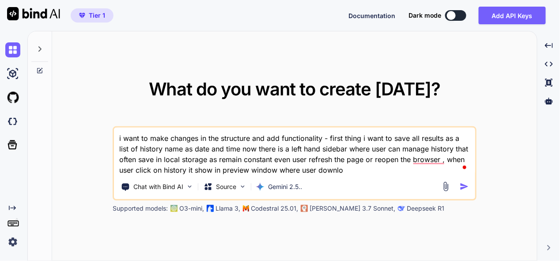
type textarea "i want to make changes in the structure and add functionality - first thing i w…"
type textarea "x"
type textarea "i want to make changes in the structure and add functionality - first thing i w…"
type textarea "x"
type textarea "i want to make changes in the structure and add functionality - first thing i w…"
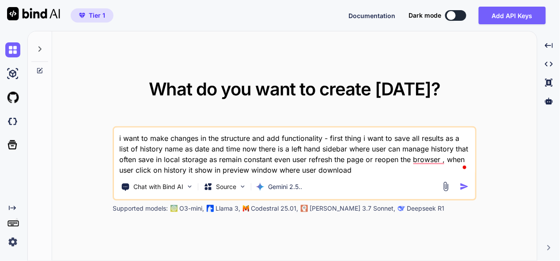
type textarea "x"
click at [300, 168] on textarea "i want to make changes in the structure and add functionality - first thing i w…" at bounding box center [294, 152] width 361 height 48
type textarea "i want to make changes in the structure and add functionality - first thing i w…"
type textarea "x"
type textarea "i want to make changes in the structure and add functionality - first thing i w…"
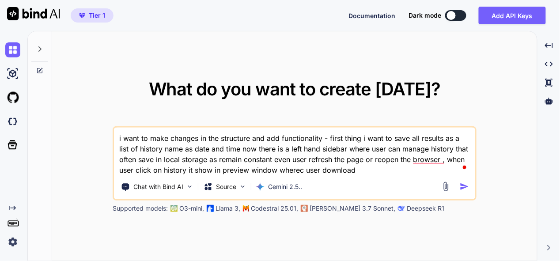
type textarea "x"
type textarea "i want to make changes in the structure and add functionality - first thing i w…"
type textarea "x"
type textarea "i want to make changes in the structure and add functionality - first thing i w…"
type textarea "x"
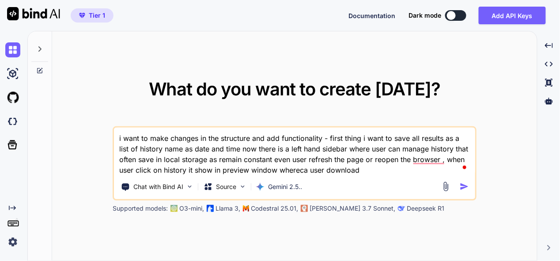
type textarea "i want to make changes in the structure and add functionality - first thing i w…"
type textarea "x"
type textarea "i want to make changes in the structure and add functionality - first thing i w…"
type textarea "x"
click at [301, 171] on textarea "i want to make changes in the structure and add functionality - first thing i w…" at bounding box center [294, 152] width 361 height 48
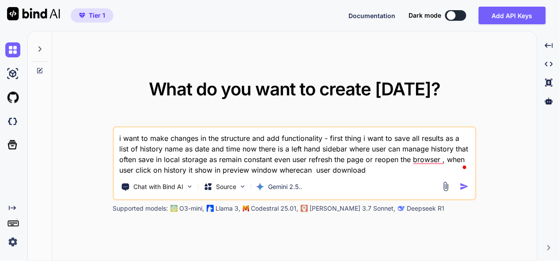
click at [300, 171] on textarea "i want to make changes in the structure and add functionality - first thing i w…" at bounding box center [294, 152] width 361 height 48
type textarea "i want to make changes in the structure and add functionality - first thing i w…"
type textarea "x"
click at [385, 171] on textarea "i want to make changes in the structure and add functionality - first thing i w…" at bounding box center [294, 152] width 361 height 48
type textarea "i want to make changes in the structure and add functionality - first thing i w…"
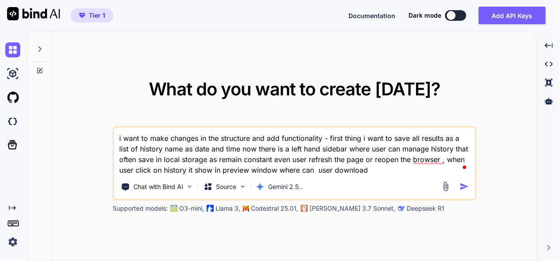
type textarea "x"
type textarea "i want to make changes in the structure and add functionality - first thing i w…"
type textarea "x"
click at [187, 170] on textarea "i want to make changes in the structure and add functionality - first thing i w…" at bounding box center [294, 152] width 361 height 48
click at [344, 171] on textarea "i want to make changes in the structure and add functionality - first thing i w…" at bounding box center [294, 152] width 361 height 48
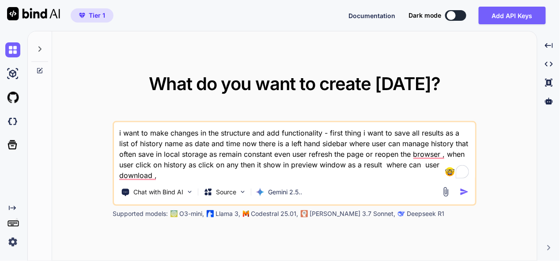
drag, startPoint x: 423, startPoint y: 168, endPoint x: 438, endPoint y: 167, distance: 15.0
click at [438, 167] on textarea "i want to make changes in the structure and add functionality - first thing i w…" at bounding box center [294, 151] width 361 height 58
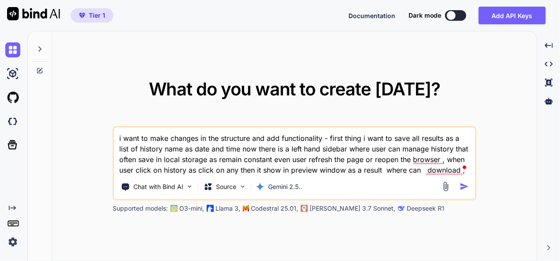
click at [408, 172] on textarea "i want to make changes in the structure and add functionality - first thing i w…" at bounding box center [294, 152] width 361 height 48
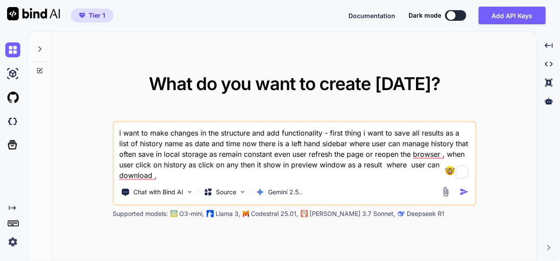
click at [194, 172] on textarea "i want to make changes in the structure and add functionality - first thing i w…" at bounding box center [294, 151] width 361 height 58
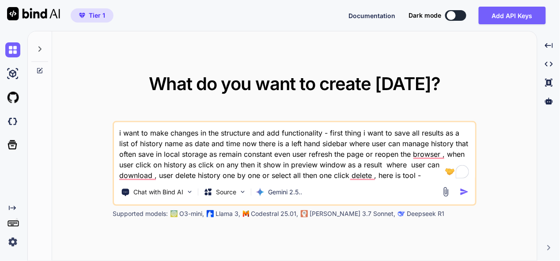
paste textarea "here is html code - "<!DOCTYPE html> <html lang="en"> <head> <meta charset="UTF…"
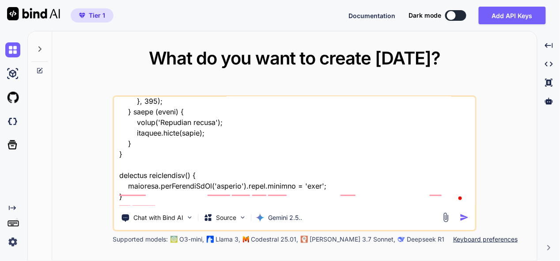
scroll to position [13009, 0]
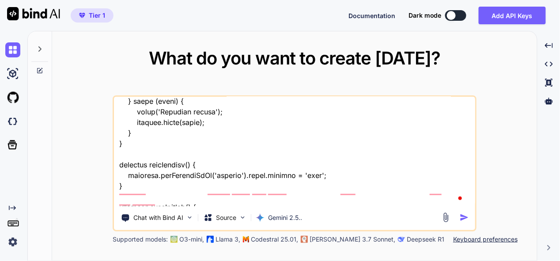
click at [190, 203] on textarea at bounding box center [294, 152] width 361 height 110
click at [464, 216] on img "button" at bounding box center [464, 217] width 9 height 9
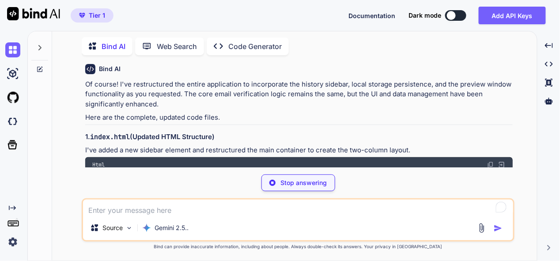
scroll to position [2215, 0]
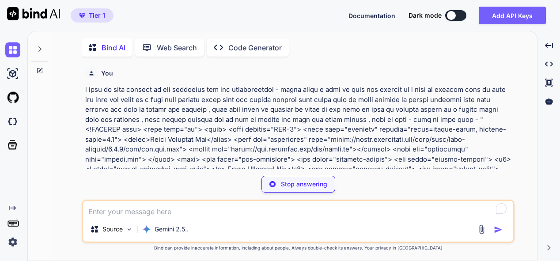
type textarea "x"
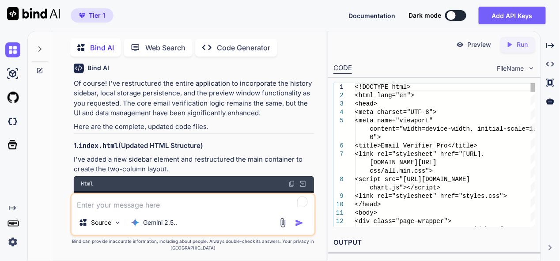
scroll to position [3, 0]
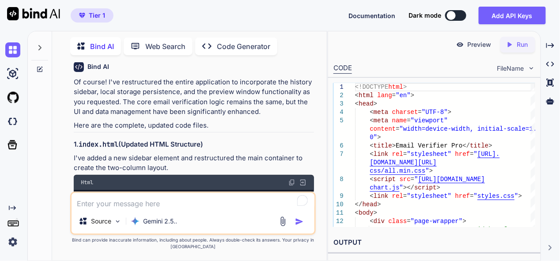
click at [292, 179] on img at bounding box center [291, 182] width 7 height 7
click at [550, 47] on icon "Created with Pixso." at bounding box center [550, 46] width 8 height 8
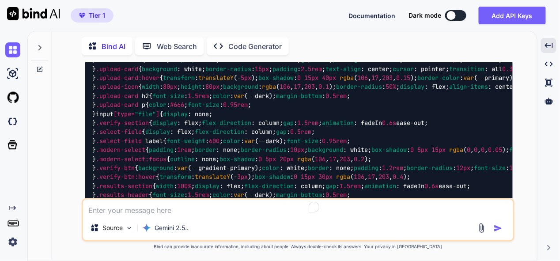
scroll to position [2215, 0]
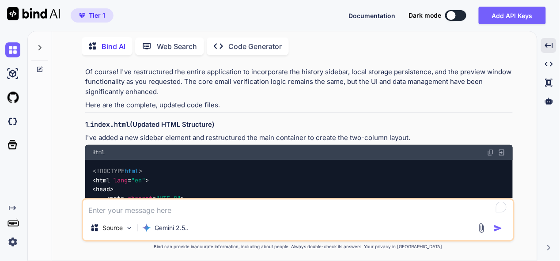
click at [489, 149] on img at bounding box center [490, 152] width 7 height 7
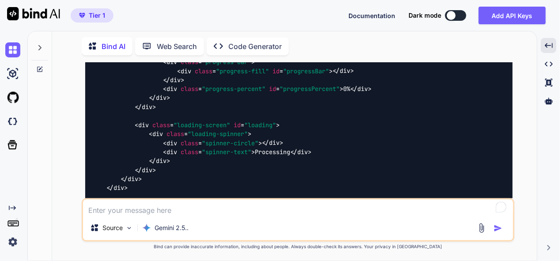
scroll to position [3760, 0]
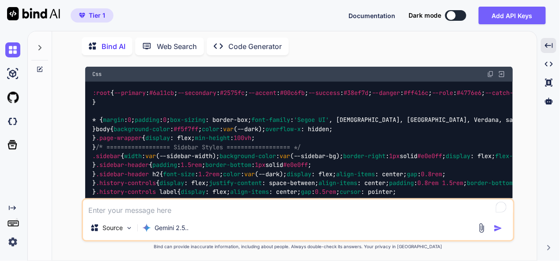
click at [490, 78] on img at bounding box center [490, 74] width 7 height 7
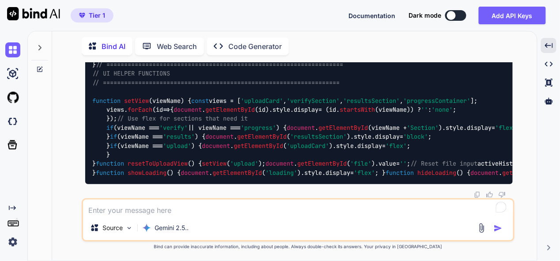
scroll to position [9456, 0]
click at [207, 208] on textarea at bounding box center [298, 208] width 430 height 16
type textarea "m"
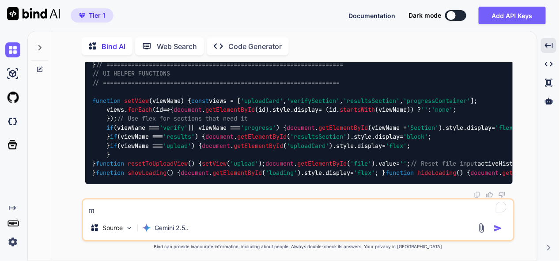
type textarea "x"
type textarea "ma"
type textarea "x"
type textarea "mak"
type textarea "x"
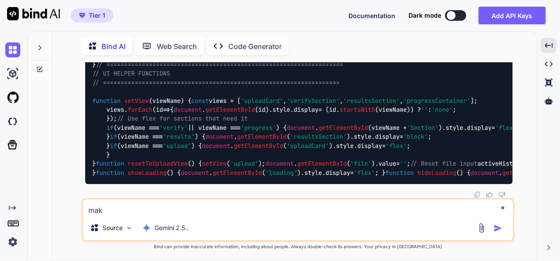
type textarea "make"
type textarea "x"
type textarea "make"
type textarea "x"
type textarea "make s"
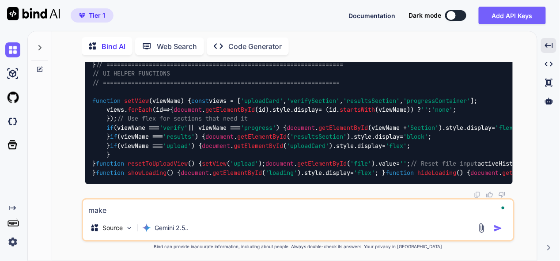
type textarea "x"
type textarea "make su"
type textarea "x"
type textarea "make sur"
type textarea "x"
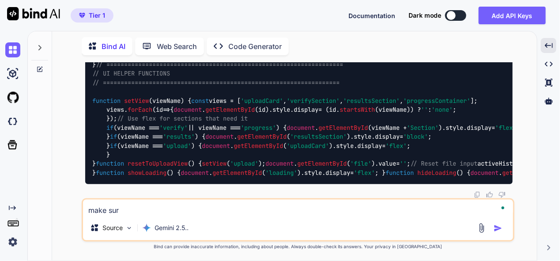
type textarea "make sure"
type textarea "x"
type textarea "make sure"
type textarea "x"
type textarea "make sure h"
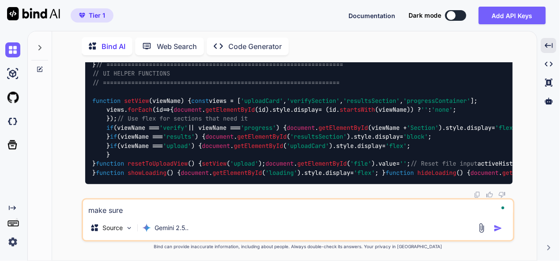
type textarea "x"
type textarea "make sure he"
type textarea "x"
type textarea "make sure hea"
type textarea "x"
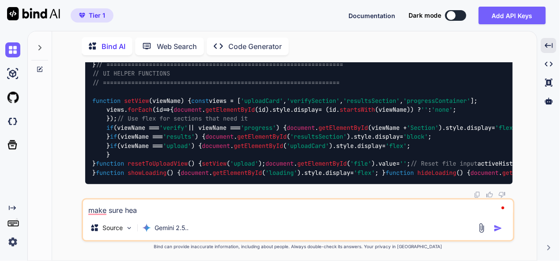
type textarea "make sure head"
type textarea "x"
type textarea "make sure heade"
type textarea "x"
type textarea "make sure header"
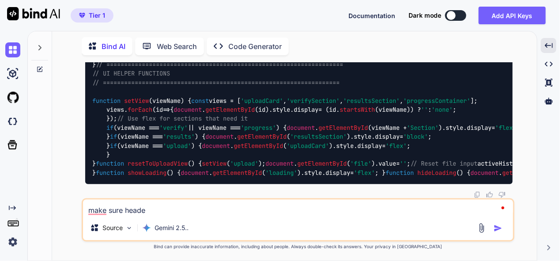
type textarea "x"
type textarea "make sure header"
type textarea "x"
type textarea "make sure header s"
type textarea "x"
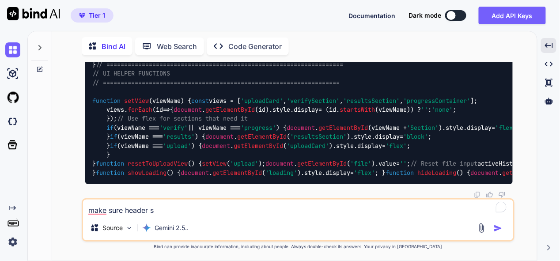
type textarea "make sure header sh"
type textarea "x"
type textarea "make sure header sho"
type textarea "x"
type textarea "make sure header show"
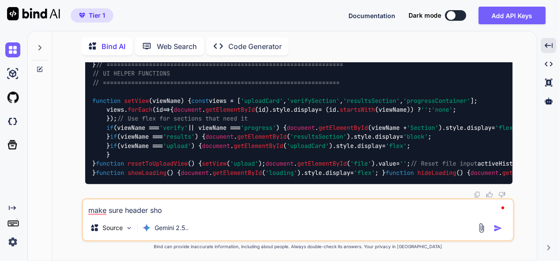
type textarea "x"
type textarea "make sure header show"
type textarea "x"
type textarea "make sure header show f"
type textarea "x"
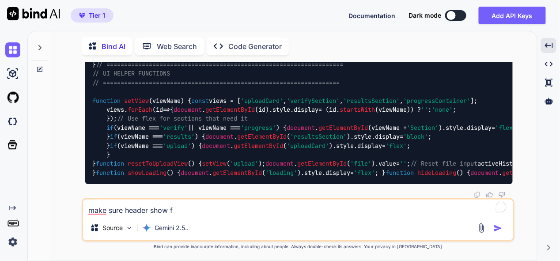
type textarea "make sure header show fu"
type textarea "x"
type textarea "make sure header show ful"
type textarea "x"
type textarea "make sure header show full"
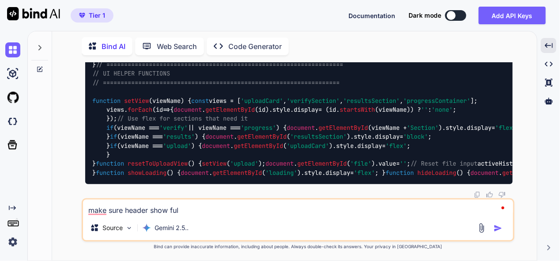
type textarea "x"
type textarea "make sure header show full"
type textarea "x"
type textarea "make sure header show full w"
type textarea "x"
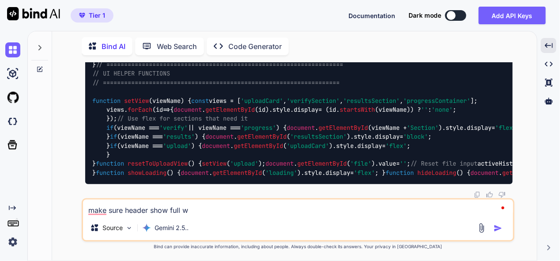
type textarea "make sure header show full wi"
type textarea "x"
type textarea "make sure header show full wid"
type textarea "x"
type textarea "make sure header show full widt"
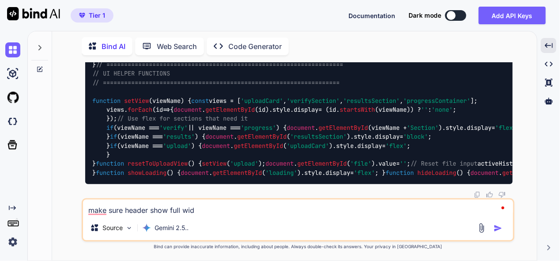
type textarea "x"
type textarea "make sure header show full width"
type textarea "x"
type textarea "make sure header show full width"
type textarea "x"
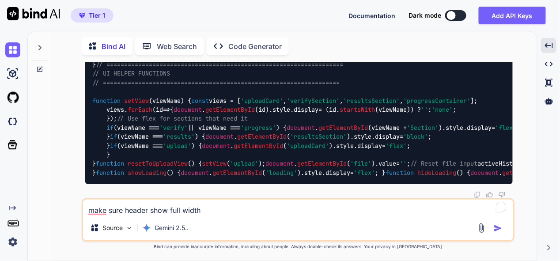
type textarea "make sure header show full width ,"
type textarea "x"
type textarea "make sure header show full width ,"
type textarea "x"
type textarea "make sure header show full width , w"
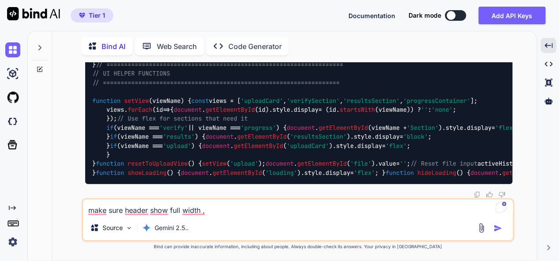
type textarea "x"
type textarea "make sure header show full width , wh"
type textarea "x"
type textarea "make sure header show full width , whe"
type textarea "x"
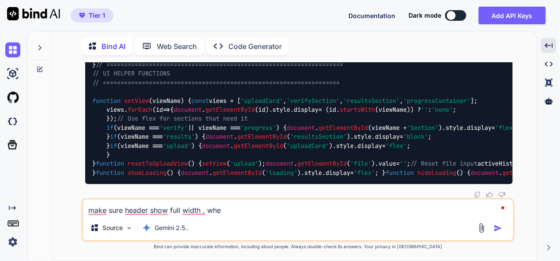
type textarea "make sure header show full width , when"
type textarea "x"
type textarea "make sure header show full width , when"
type textarea "x"
type textarea "make sure header show full width , when u"
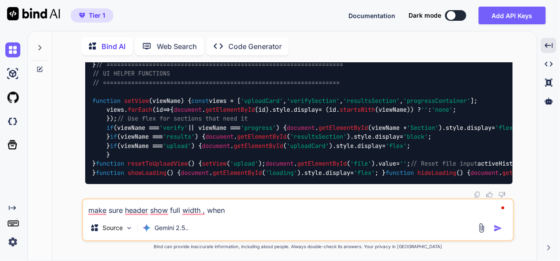
type textarea "x"
type textarea "make sure header show full width , when us"
type textarea "x"
type textarea "make sure header show full width , when use"
type textarea "x"
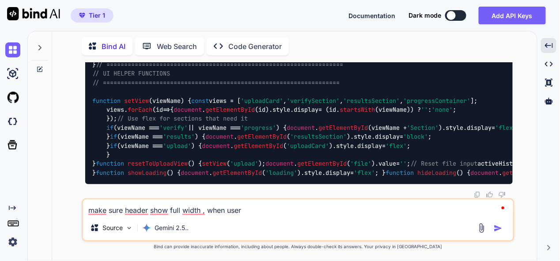
type textarea "make sure header show full width , when user"
type textarea "x"
type textarea "make sure header show full width , when user a"
type textarea "x"
type textarea "make sure header show full width , when user at"
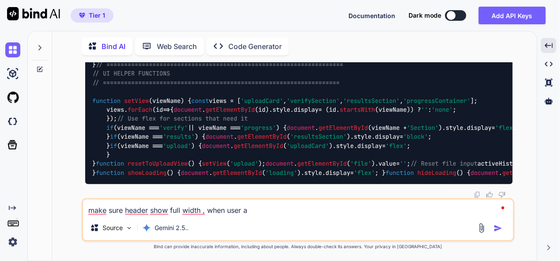
type textarea "x"
type textarea "make sure header show full width , when user at"
type textarea "x"
type textarea "make sure header show full width , when user at r"
type textarea "x"
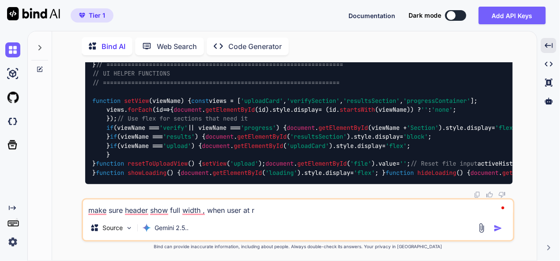
type textarea "make sure header show full width , when user at re"
type textarea "x"
type textarea "make sure header show full width , when user at res"
type textarea "x"
type textarea "make sure header show full width , when user at resu"
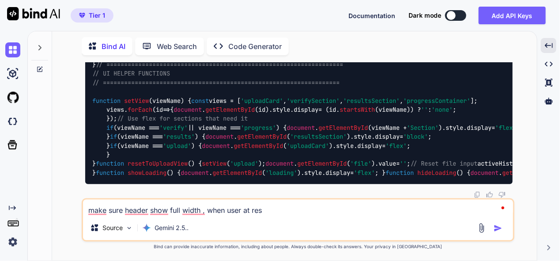
type textarea "x"
type textarea "make sure header show full width , when user at resul"
type textarea "x"
type textarea "make sure header show full width , when user at result"
type textarea "x"
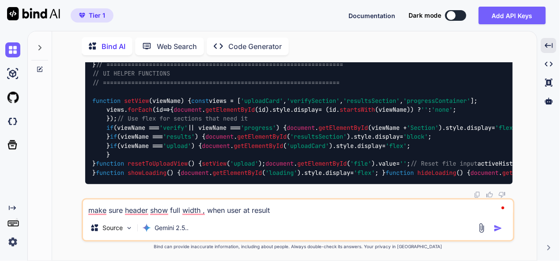
type textarea "make sure header show full width , when user at result"
type textarea "x"
type textarea "make sure header show full width , when user at result p"
type textarea "x"
type textarea "make sure header show full width , when user at result pa"
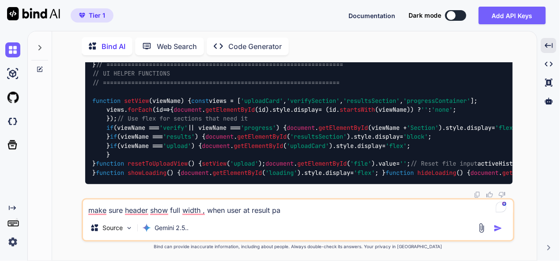
type textarea "x"
type textarea "make sure header show full width , when user at result pag"
type textarea "x"
type textarea "make sure header show full width , when user at result page"
type textarea "x"
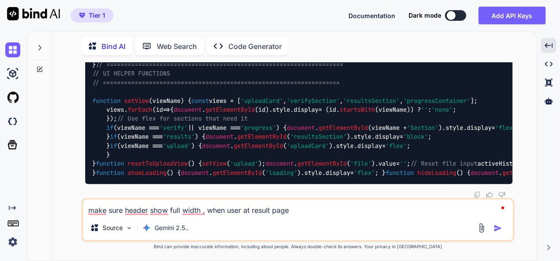
type textarea "make sure header show full width , when user at result page"
type textarea "x"
type textarea "make sure header show full width , when user at result page t"
type textarea "x"
type textarea "make sure header show full width , when user at result page th"
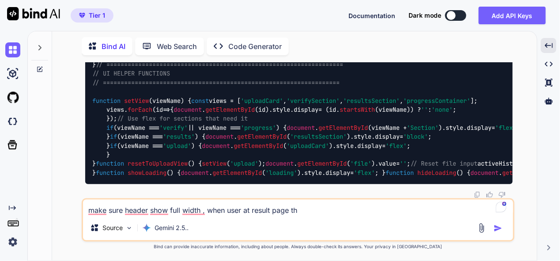
type textarea "x"
type textarea "make sure header show full width , when user at result page the"
type textarea "x"
type textarea "make sure header show full width , when user at result page then"
type textarea "x"
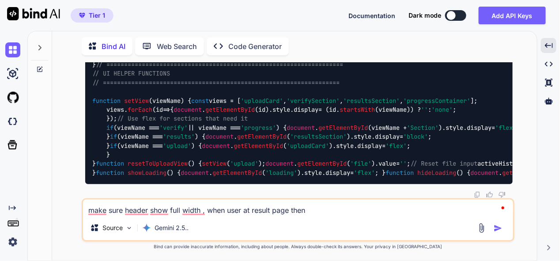
type textarea "make sure header show full width , when user at result page then"
type textarea "x"
type textarea "make sure header show full width , when user at result page then s"
type textarea "x"
type textarea "make sure header show full width , when user at result page then sh"
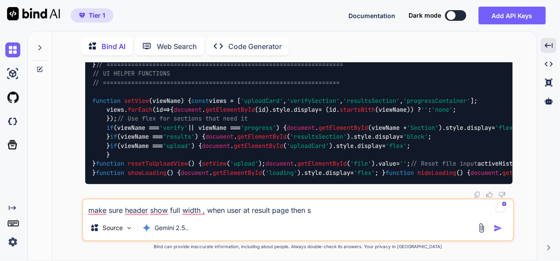
type textarea "x"
type textarea "make sure header show full width , when user at result page then sho"
type textarea "x"
type textarea "make sure header show full width , when user at result page then show"
type textarea "x"
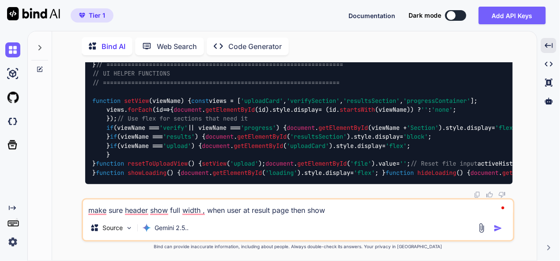
type textarea "make sure header show full width , when user at result page then show"
type textarea "x"
type textarea "make sure header show full width , when user at result page then show o"
type textarea "x"
type textarea "make sure header show full width , when user at result page then show op"
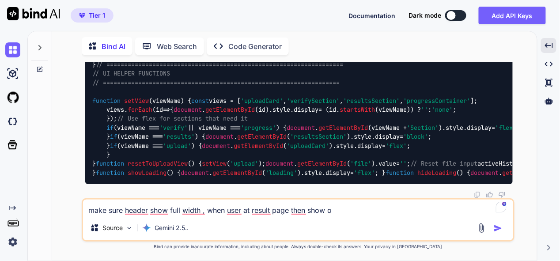
type textarea "x"
type textarea "make sure header show full width , when user at result page then show opt"
type textarea "x"
type textarea "make sure header show full width , when user at result page then show opti"
type textarea "x"
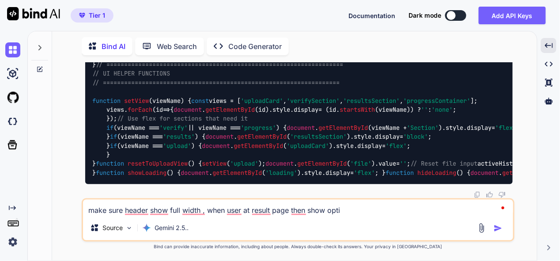
type textarea "make sure header show full width , when user at result page then show optio"
type textarea "x"
type textarea "make sure header show full width , when user at result page then show option"
type textarea "x"
type textarea "make sure header show full width , when user at result page then show option"
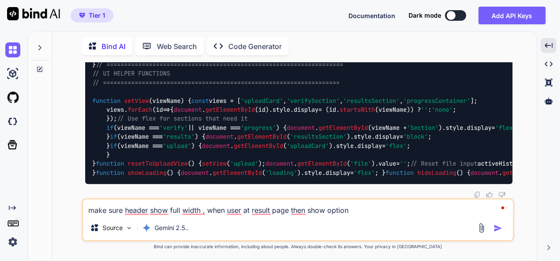
type textarea "x"
type textarea "make sure header show full width , when user at result page then show option s"
type textarea "x"
type textarea "make sure header show full width , when user at result page then show option st"
type textarea "x"
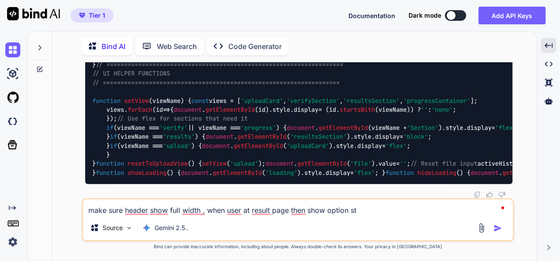
type textarea "make sure header show full width , when user at result page then show option sta"
type textarea "x"
type textarea "make sure header show full width , when user at result page then show option st…"
type textarea "x"
type textarea "make sure header show full width , when user at result page then show option st…"
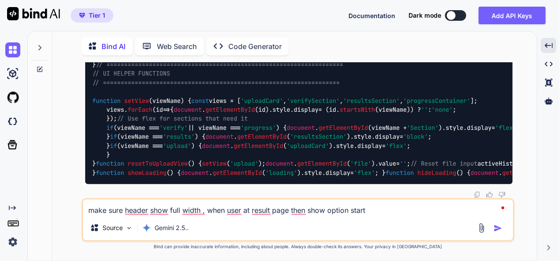
type textarea "x"
type textarea "make sure header show full width , when user at result page then show option st…"
type textarea "x"
type textarea "make sure header show full width , when user at result page then show option st…"
type textarea "x"
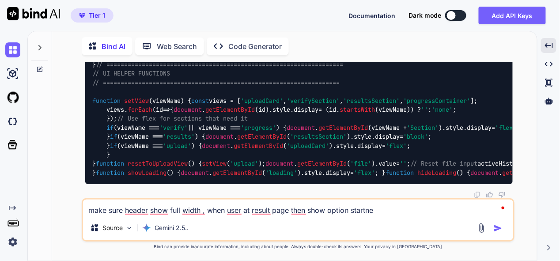
type textarea "make sure header show full width , when user at result page then show option st…"
type textarea "x"
type textarea "make sure header show full width , when user at result page then show option st…"
type textarea "x"
type textarea "make sure header show full width , when user at result page then show option st…"
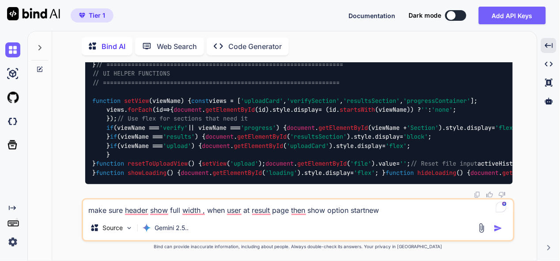
type textarea "x"
type textarea "make sure header show full width , when user at result page then show option st…"
type textarea "x"
type textarea "make sure header show full width , when user at result page then show option st…"
type textarea "x"
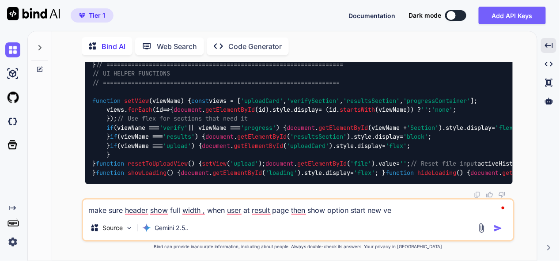
type textarea "make sure header show full width , when user at result page then show option st…"
type textarea "x"
type textarea "make sure header show full width , when user at result page then show option st…"
type textarea "x"
type textarea "make sure header show full width , when user at result page then show option st…"
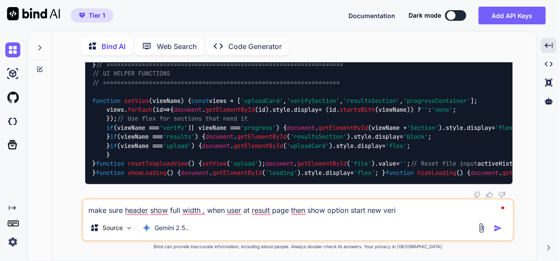
type textarea "x"
type textarea "make sure header show full width , when user at result page then show option st…"
type textarea "x"
type textarea "make sure header show full width , when user at result page then show option st…"
type textarea "x"
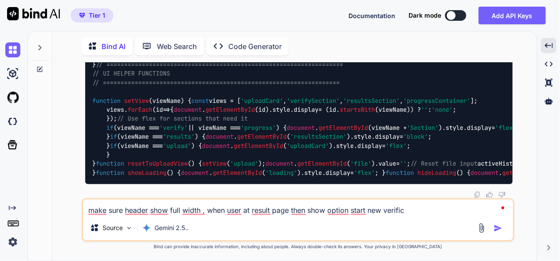
type textarea "make sure header show full width , when user at result page then show option st…"
type textarea "x"
type textarea "make sure header show full width , when user at result page then show option st…"
type textarea "x"
type textarea "make sure header show full width , when user at result page then show option st…"
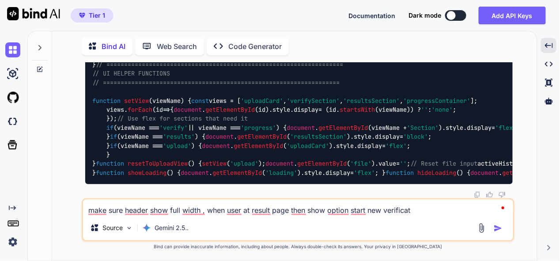
type textarea "x"
type textarea "make sure header show full width , when user at result page then show option st…"
type textarea "x"
type textarea "make sure header show full width , when user at result page then show option st…"
type textarea "x"
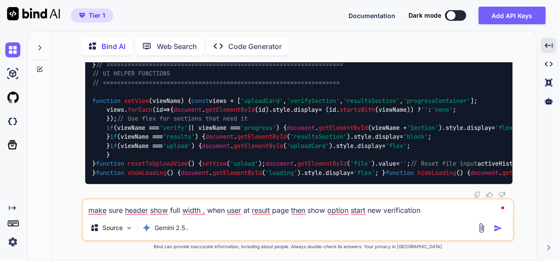
type textarea "make sure header show full width , when user at result page then show option st…"
type textarea "x"
type textarea "make sure header show full width , when user at result page then show option st…"
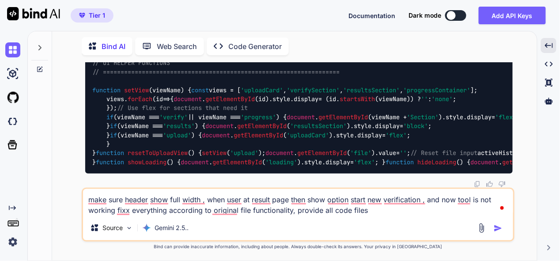
click at [499, 227] on img "button" at bounding box center [498, 228] width 9 height 9
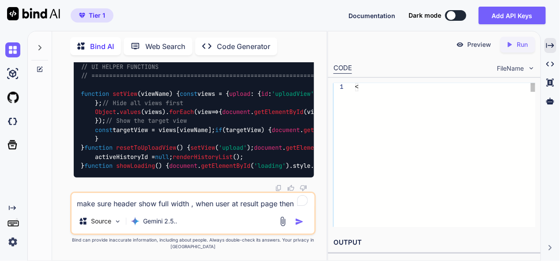
scroll to position [15854, 0]
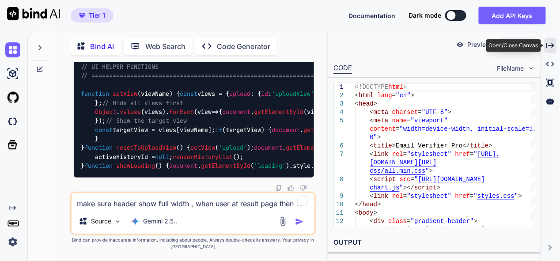
click at [555, 42] on div "Created with Pixso." at bounding box center [550, 45] width 12 height 15
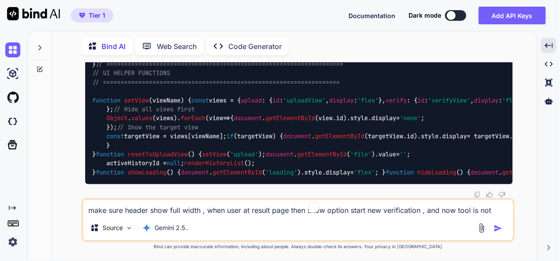
scroll to position [13931, 0]
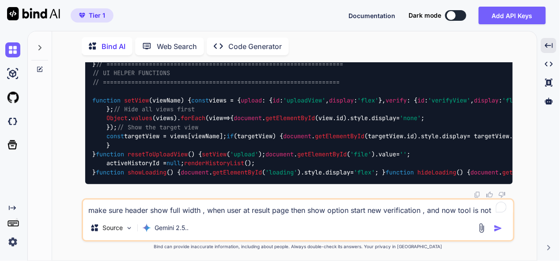
scroll to position [21172, 0]
click at [199, 215] on textarea "make sure header show full width , when user at result page then show option st…" at bounding box center [298, 208] width 430 height 16
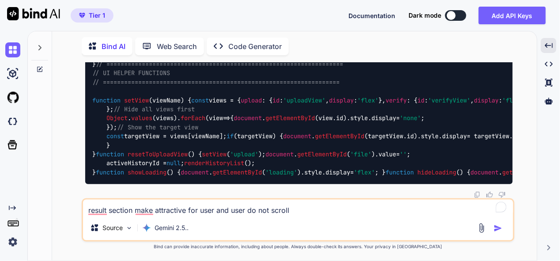
click at [272, 209] on textarea "result section make attractive for user and user do not scroll" at bounding box center [298, 208] width 430 height 16
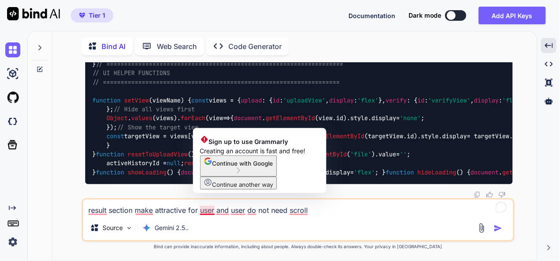
click at [197, 208] on textarea "result section make attractive for user and user do not need scroll" at bounding box center [298, 208] width 430 height 16
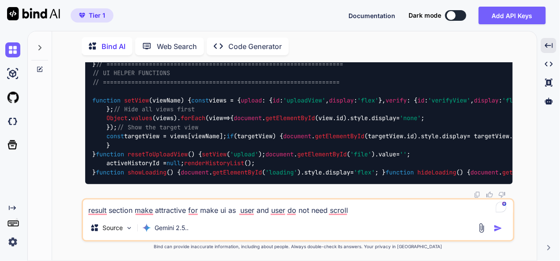
click at [363, 210] on textarea "result section make attractive for make ui as user and user do not need scroll" at bounding box center [298, 208] width 430 height 16
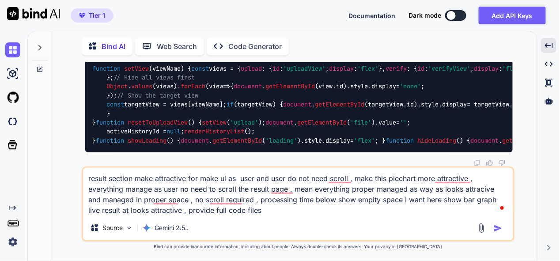
click at [499, 227] on img "button" at bounding box center [498, 228] width 9 height 9
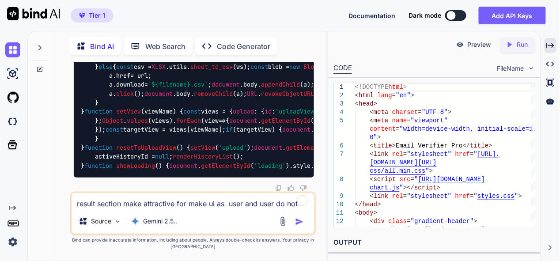
scroll to position [27631, 0]
click at [556, 45] on div "Created with Pixso." at bounding box center [550, 45] width 12 height 15
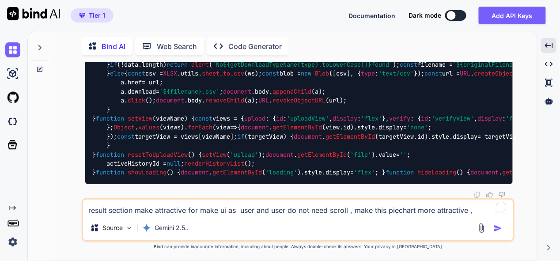
scroll to position [25599, 0]
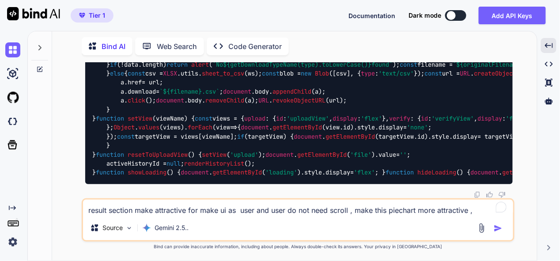
click at [211, 211] on textarea "result section make attractive for make ui as user and user do not need scroll …" at bounding box center [298, 208] width 430 height 16
